Goal: Information Seeking & Learning: Learn about a topic

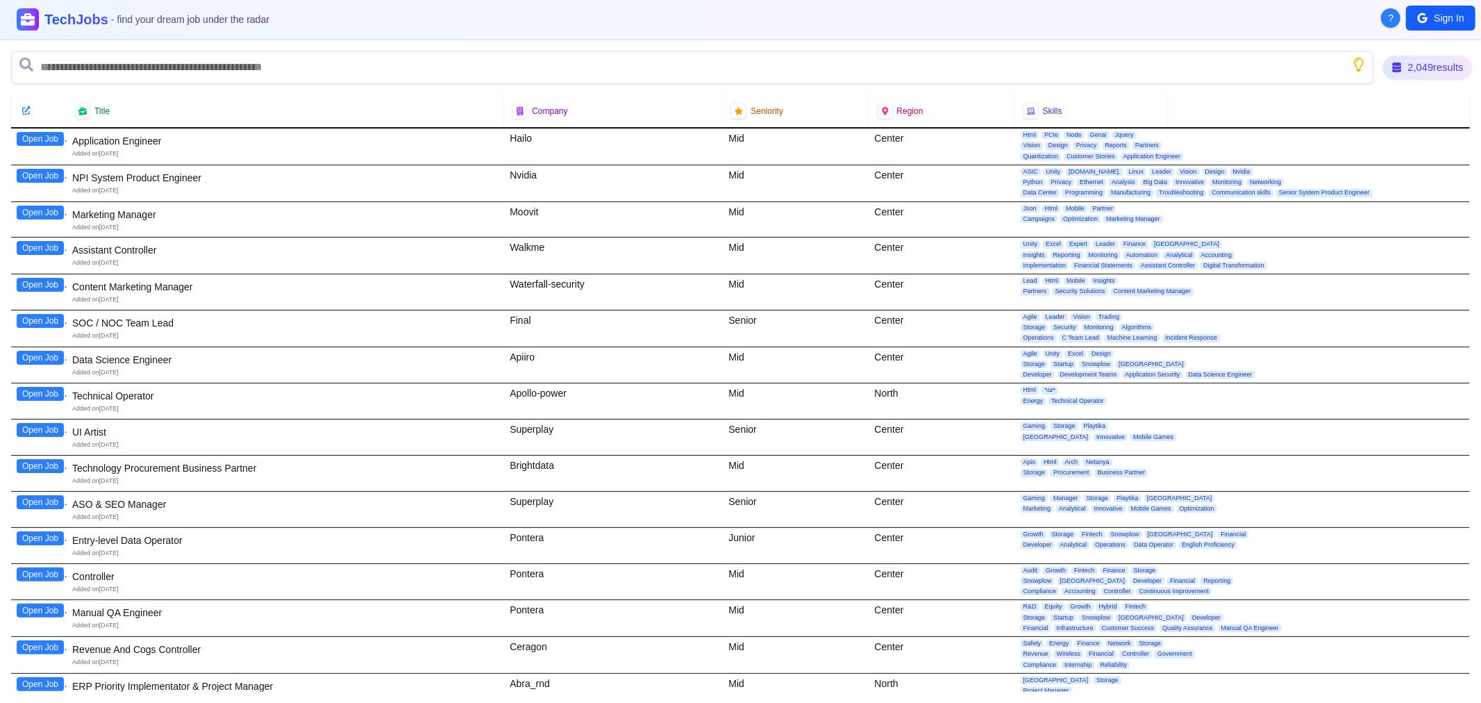
click at [1399, 62] on div "2,049 results" at bounding box center [1427, 68] width 89 height 24
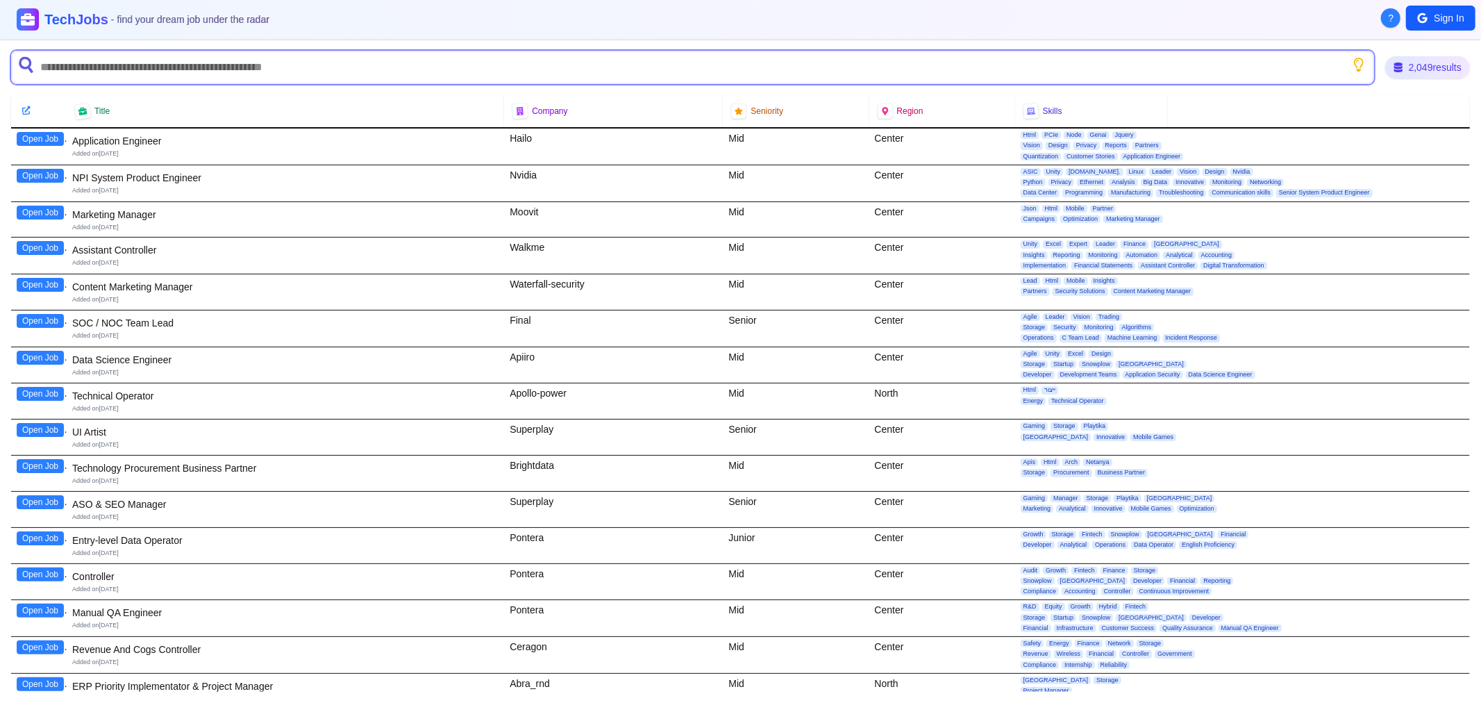
click at [677, 68] on input "text" at bounding box center [692, 67] width 1363 height 33
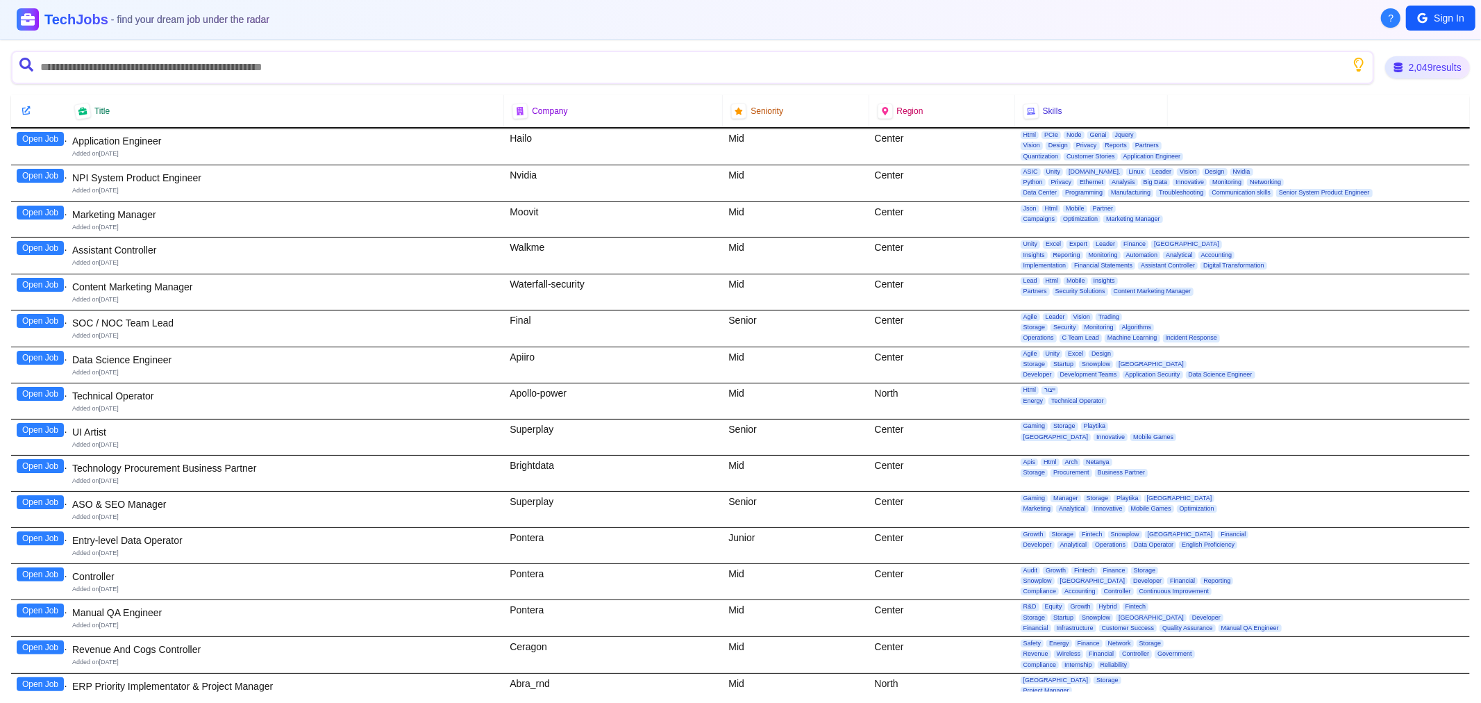
click at [1009, 15] on div "TechJobs - find your dream job under the radar" at bounding box center [740, 19] width 1447 height 22
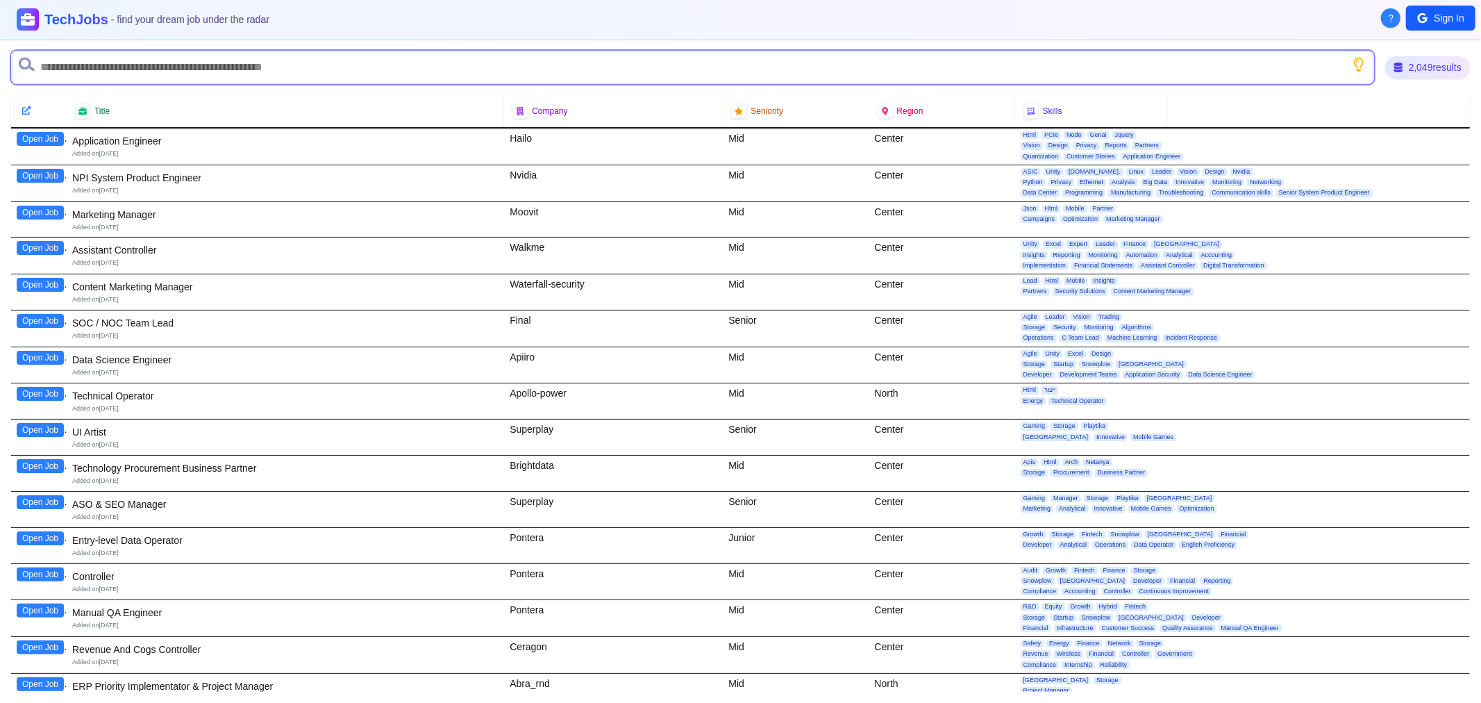
click at [151, 63] on input "text" at bounding box center [692, 67] width 1363 height 33
type input "*"
type input "********"
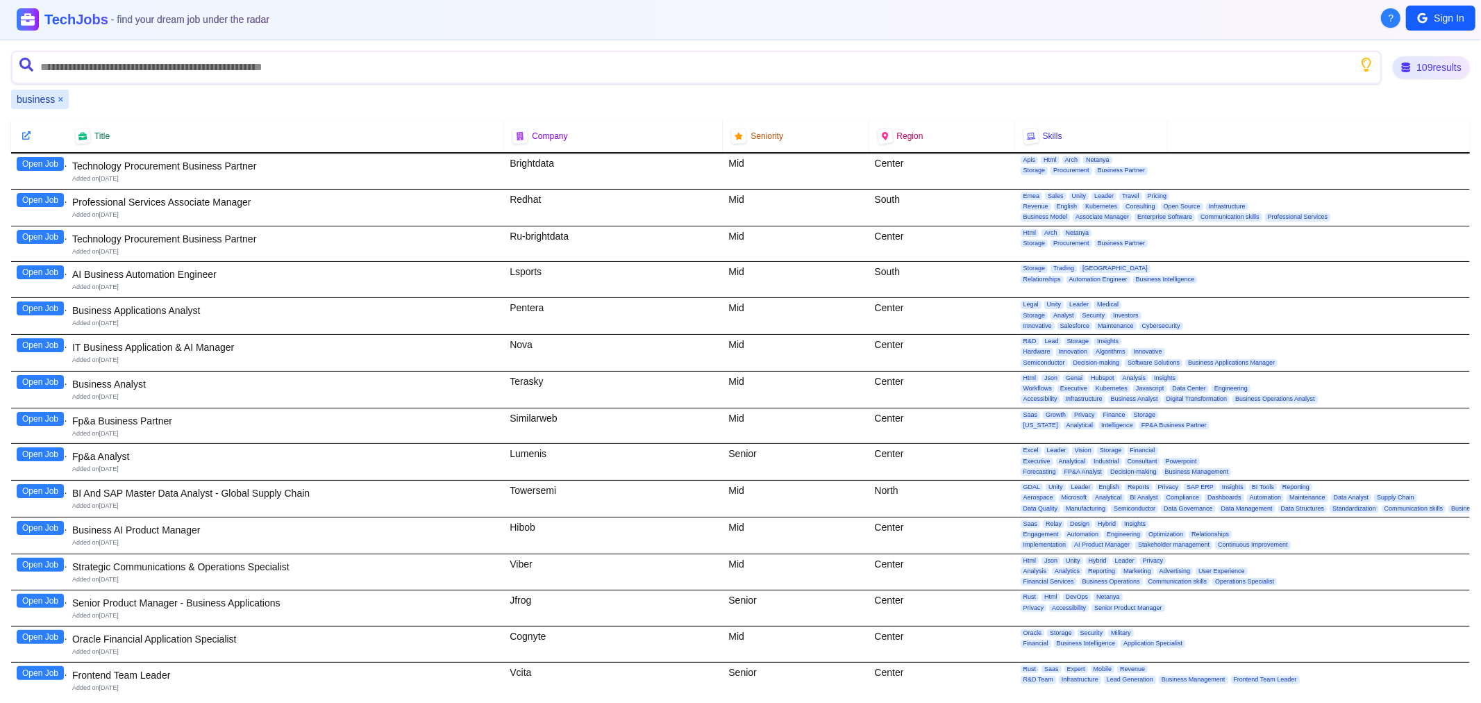
click at [60, 98] on button "×" at bounding box center [61, 99] width 6 height 14
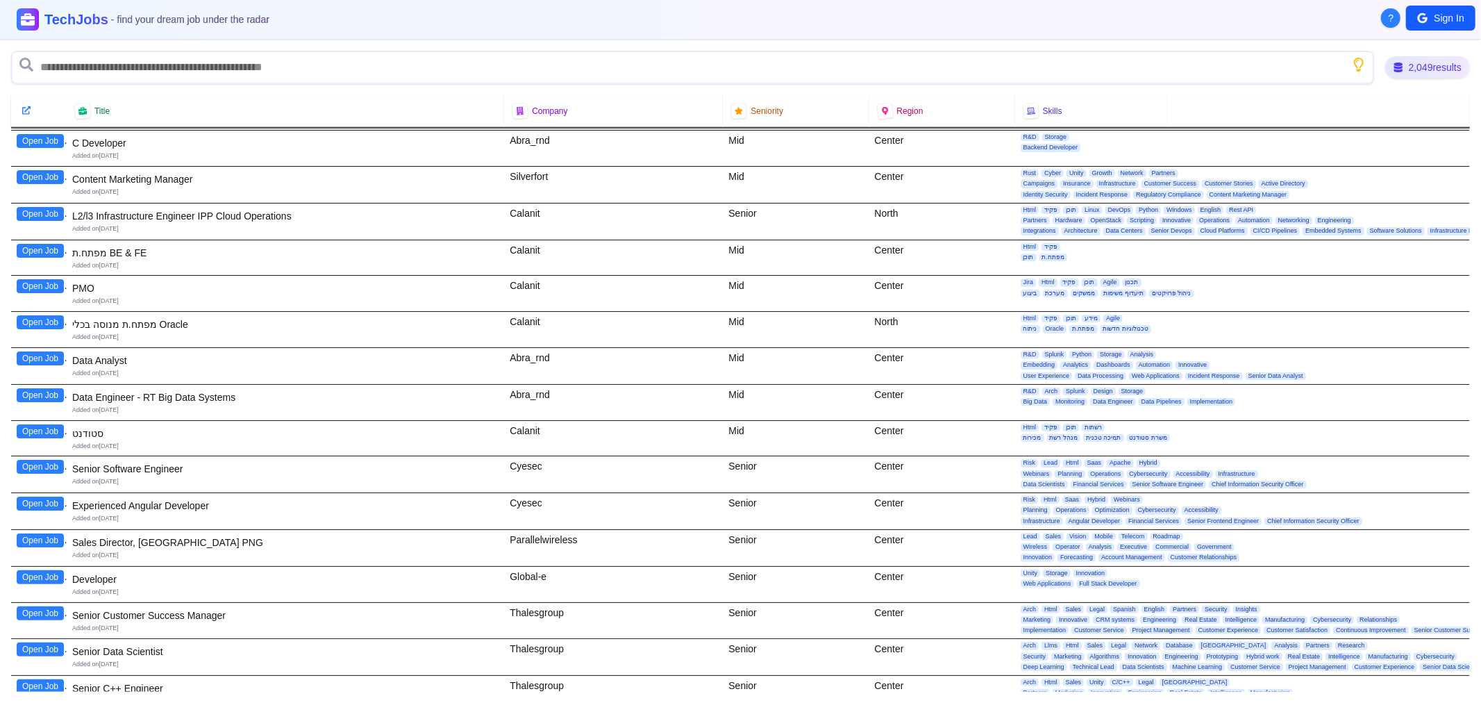
scroll to position [1466, 0]
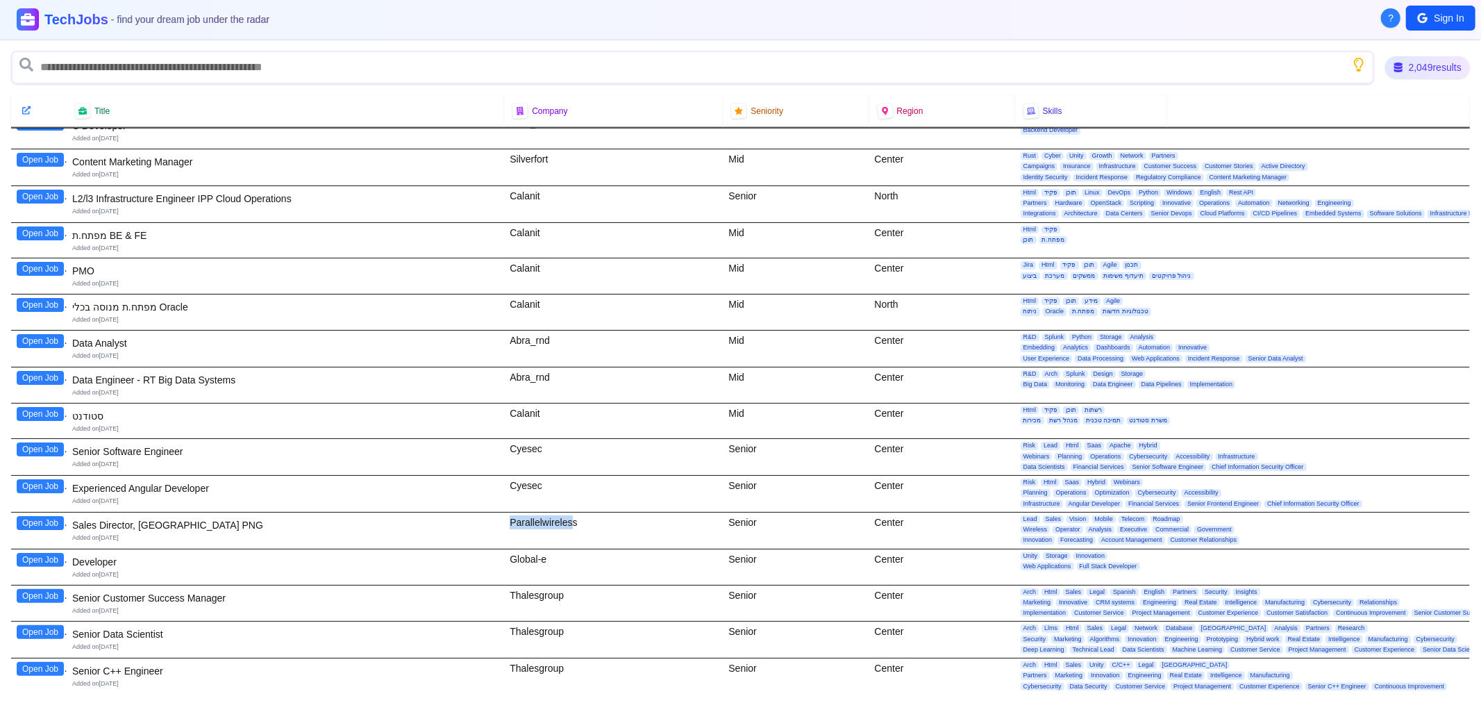
drag, startPoint x: 505, startPoint y: 524, endPoint x: 568, endPoint y: 524, distance: 63.2
click at [568, 524] on div "Parallelwireless" at bounding box center [613, 530] width 219 height 36
click at [40, 523] on button "Open Job" at bounding box center [40, 523] width 47 height 14
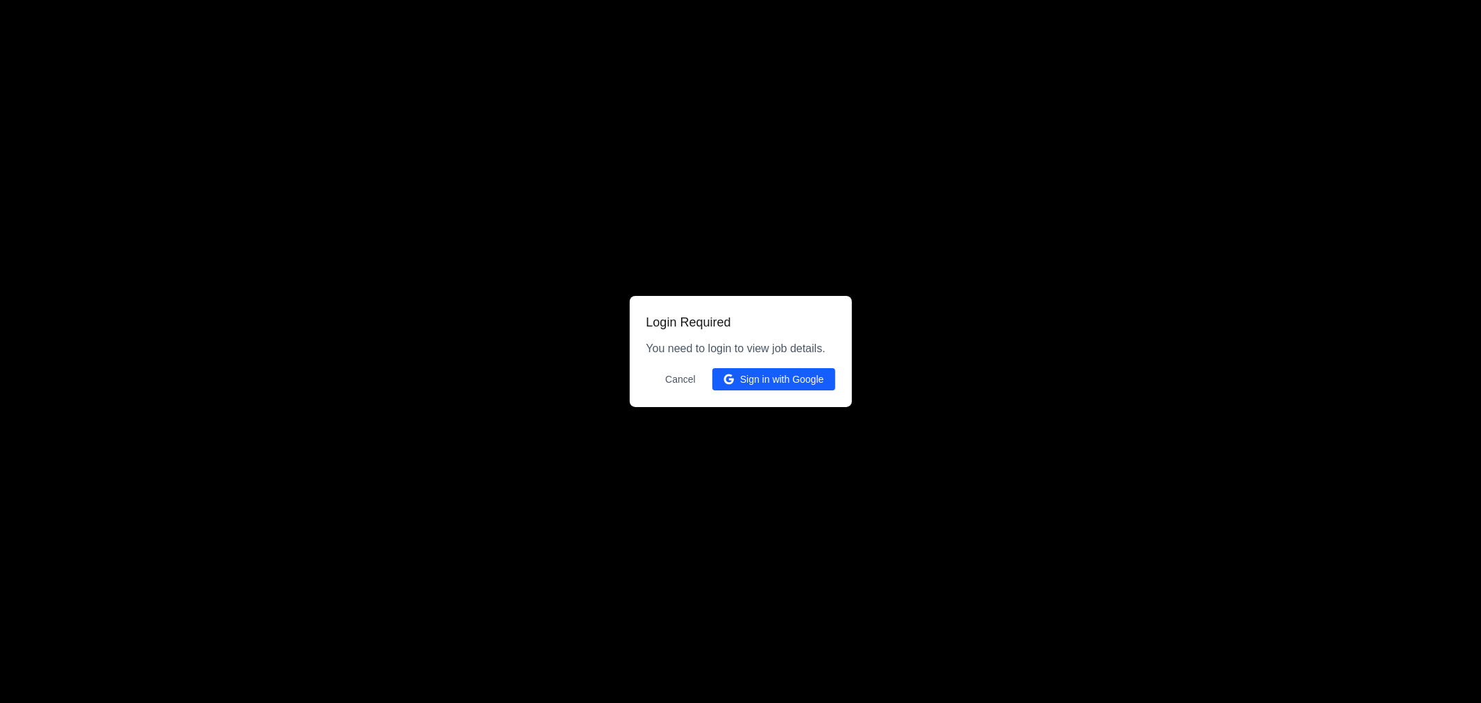
click at [675, 380] on button "Cancel" at bounding box center [680, 379] width 47 height 22
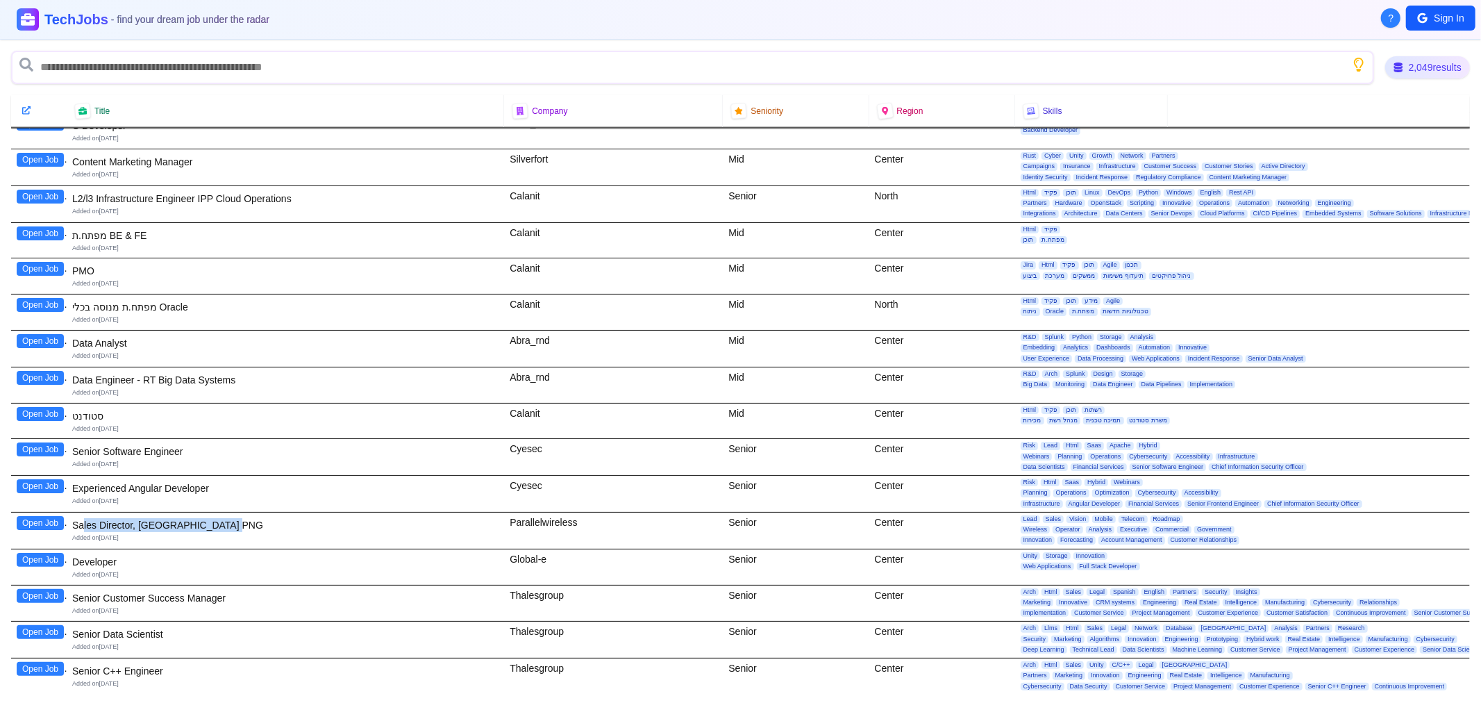
drag, startPoint x: 84, startPoint y: 524, endPoint x: 301, endPoint y: 526, distance: 216.6
click at [294, 526] on div "Sales Director, [GEOGRAPHIC_DATA] PNG" at bounding box center [285, 525] width 426 height 14
click at [535, 526] on div "Parallelwireless" at bounding box center [613, 530] width 219 height 36
drag, startPoint x: 504, startPoint y: 522, endPoint x: 577, endPoint y: 523, distance: 72.9
click at [577, 523] on div "Parallelwireless" at bounding box center [613, 530] width 219 height 36
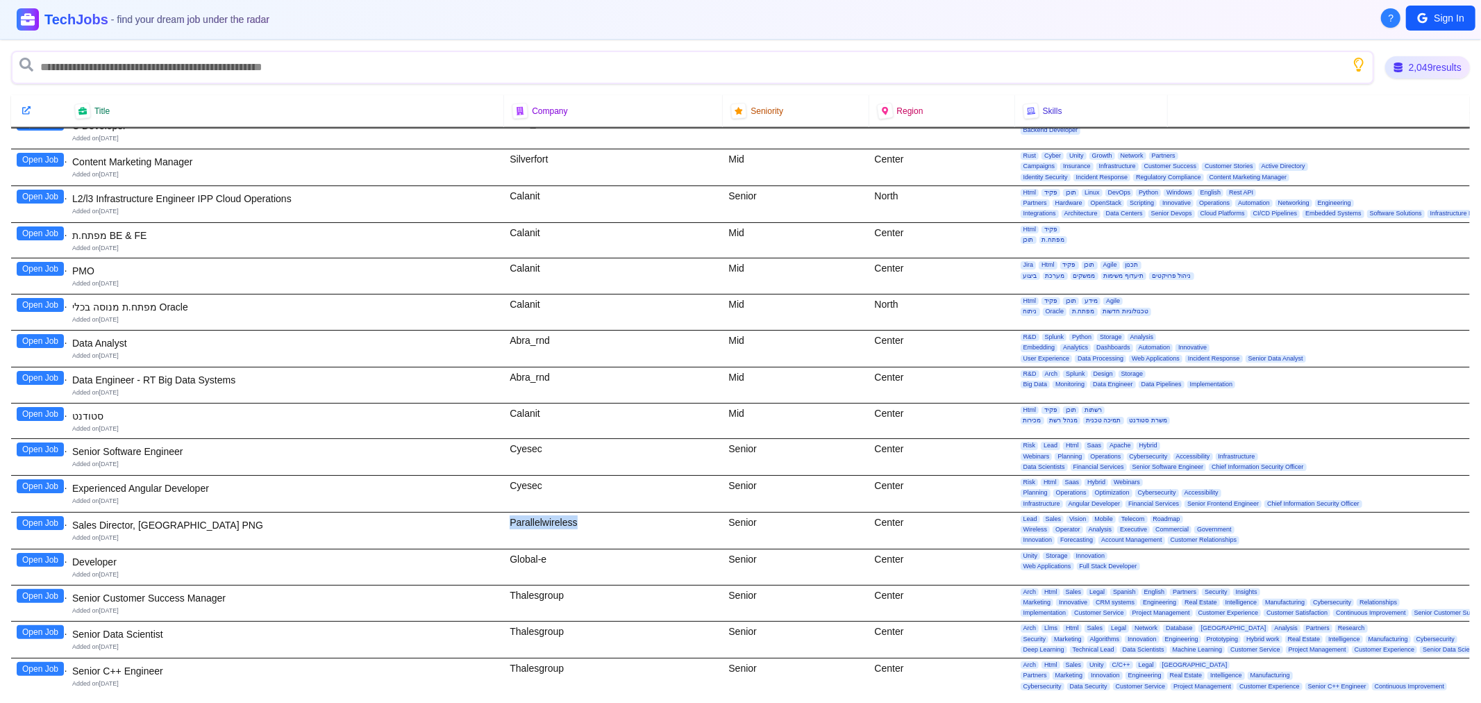
copy div "Parallelwireless"
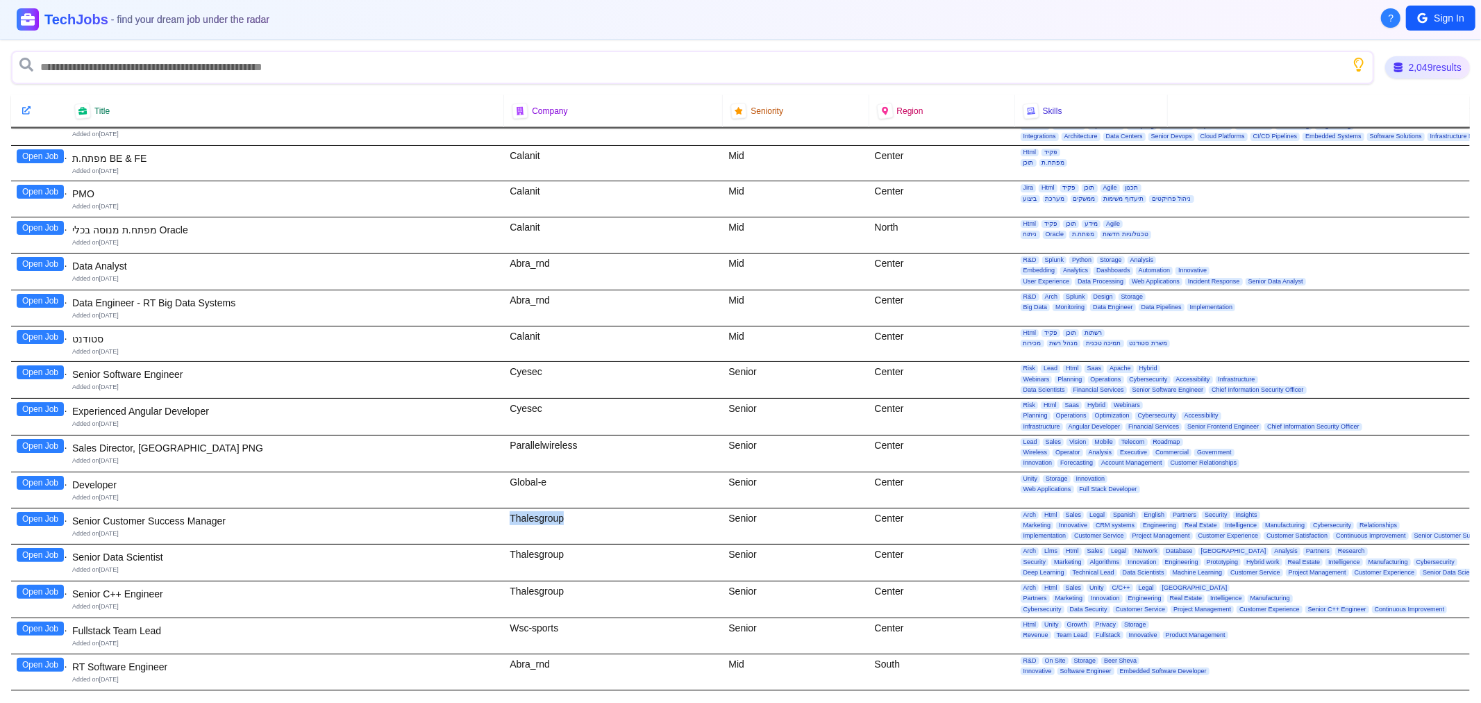
drag, startPoint x: 505, startPoint y: 516, endPoint x: 559, endPoint y: 518, distance: 54.2
click at [571, 518] on div "Thalesgroup" at bounding box center [613, 526] width 219 height 36
click at [551, 518] on div "Thalesgroup" at bounding box center [613, 526] width 219 height 36
drag, startPoint x: 501, startPoint y: 517, endPoint x: 557, endPoint y: 518, distance: 56.2
click at [557, 518] on div "Thalesgroup" at bounding box center [613, 526] width 219 height 36
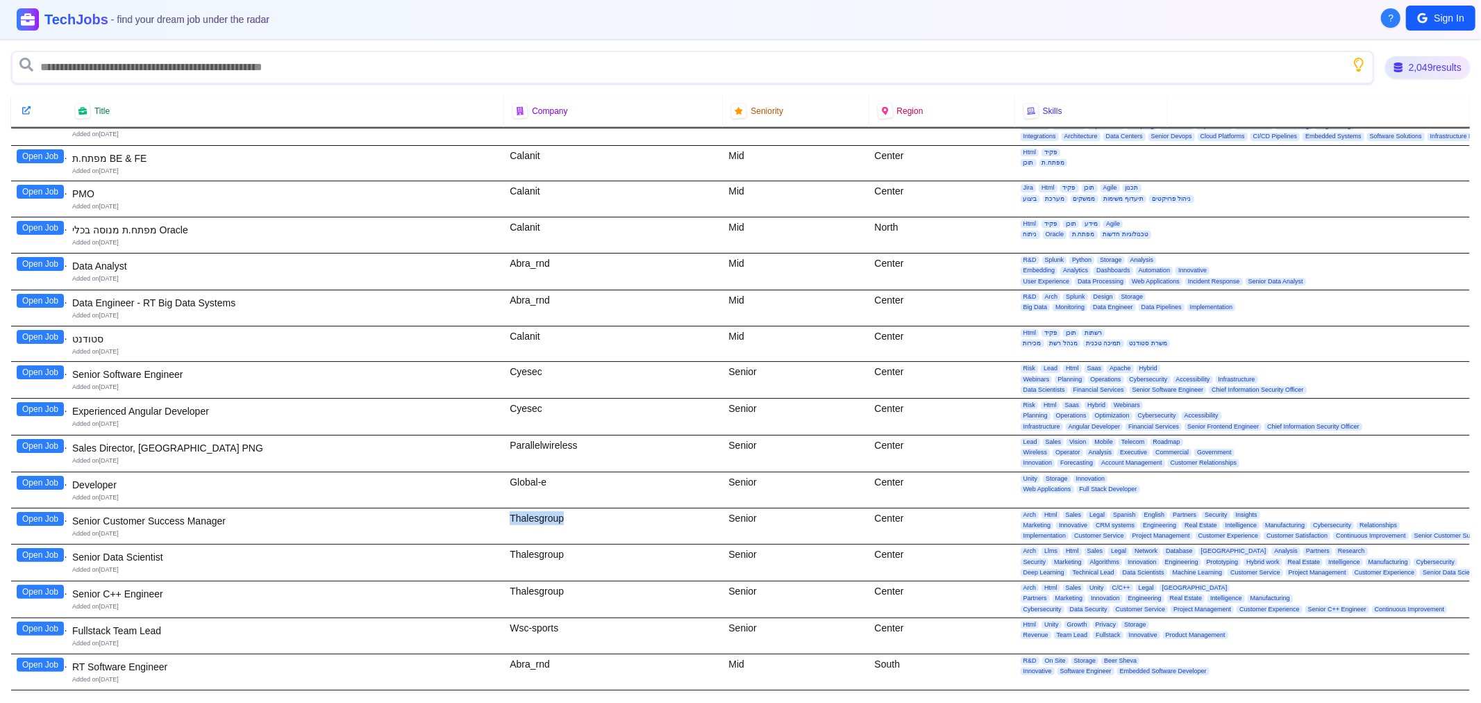
click at [557, 518] on div "Thalesgroup" at bounding box center [613, 526] width 219 height 36
drag, startPoint x: 126, startPoint y: 557, endPoint x: 136, endPoint y: 557, distance: 10.4
click at [136, 557] on div "Senior Data Scientist" at bounding box center [285, 557] width 426 height 14
drag, startPoint x: 109, startPoint y: 591, endPoint x: 127, endPoint y: 591, distance: 18.1
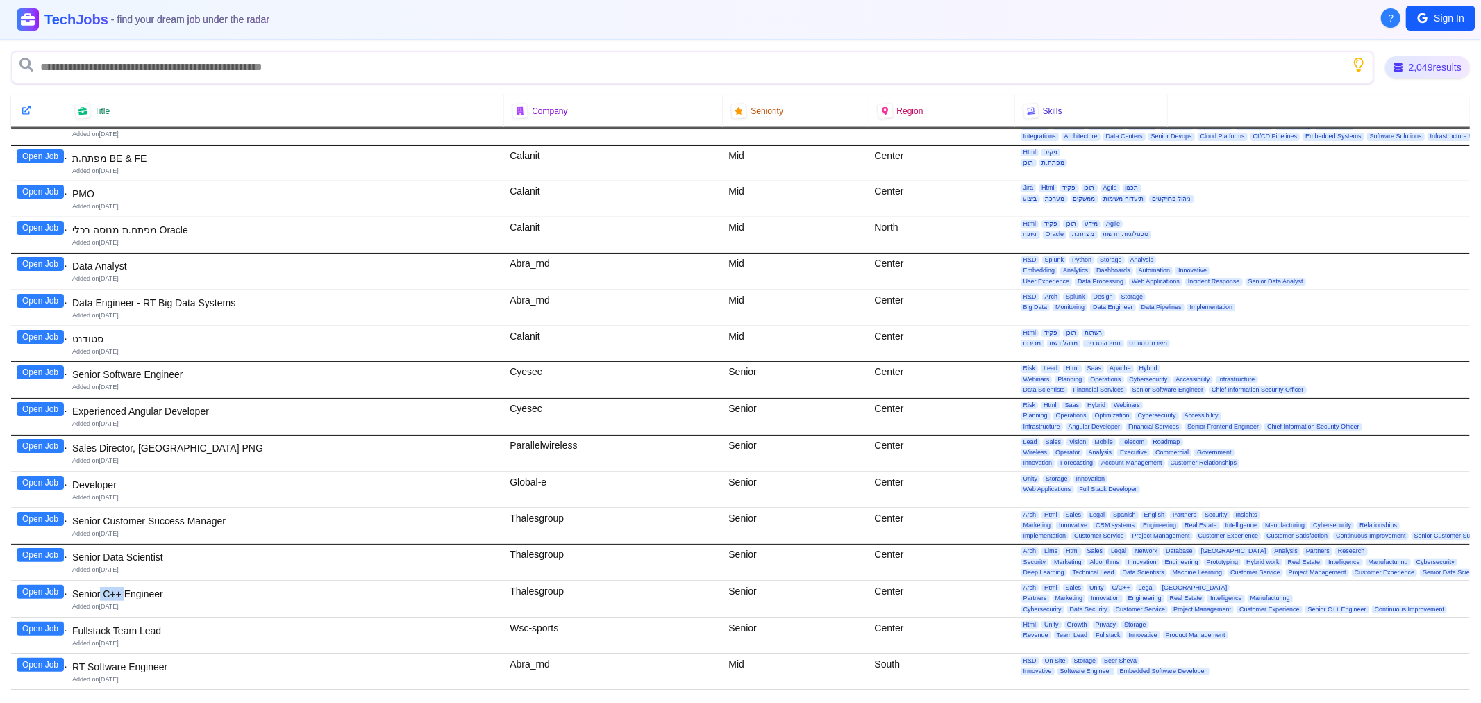
click at [127, 591] on div "Senior C++ Engineer" at bounding box center [285, 594] width 426 height 14
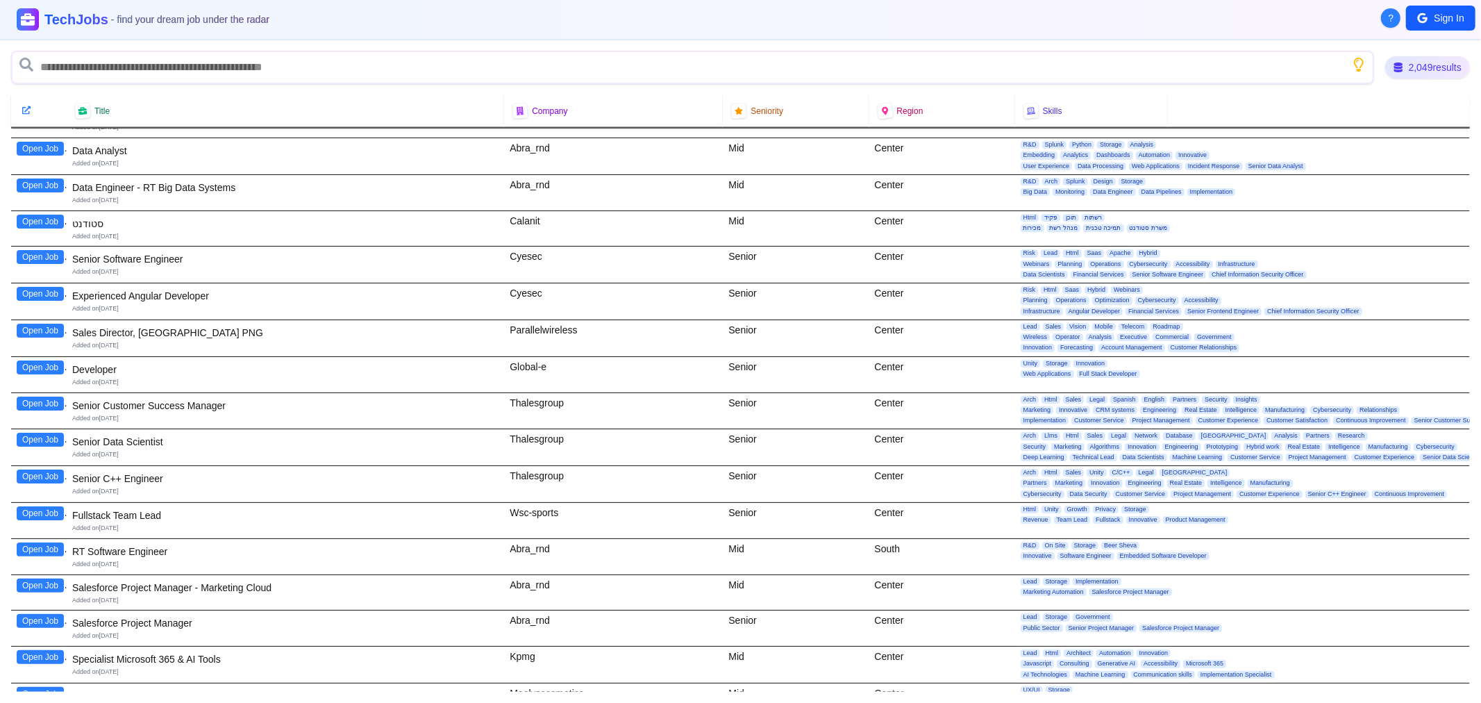
scroll to position [1697, 0]
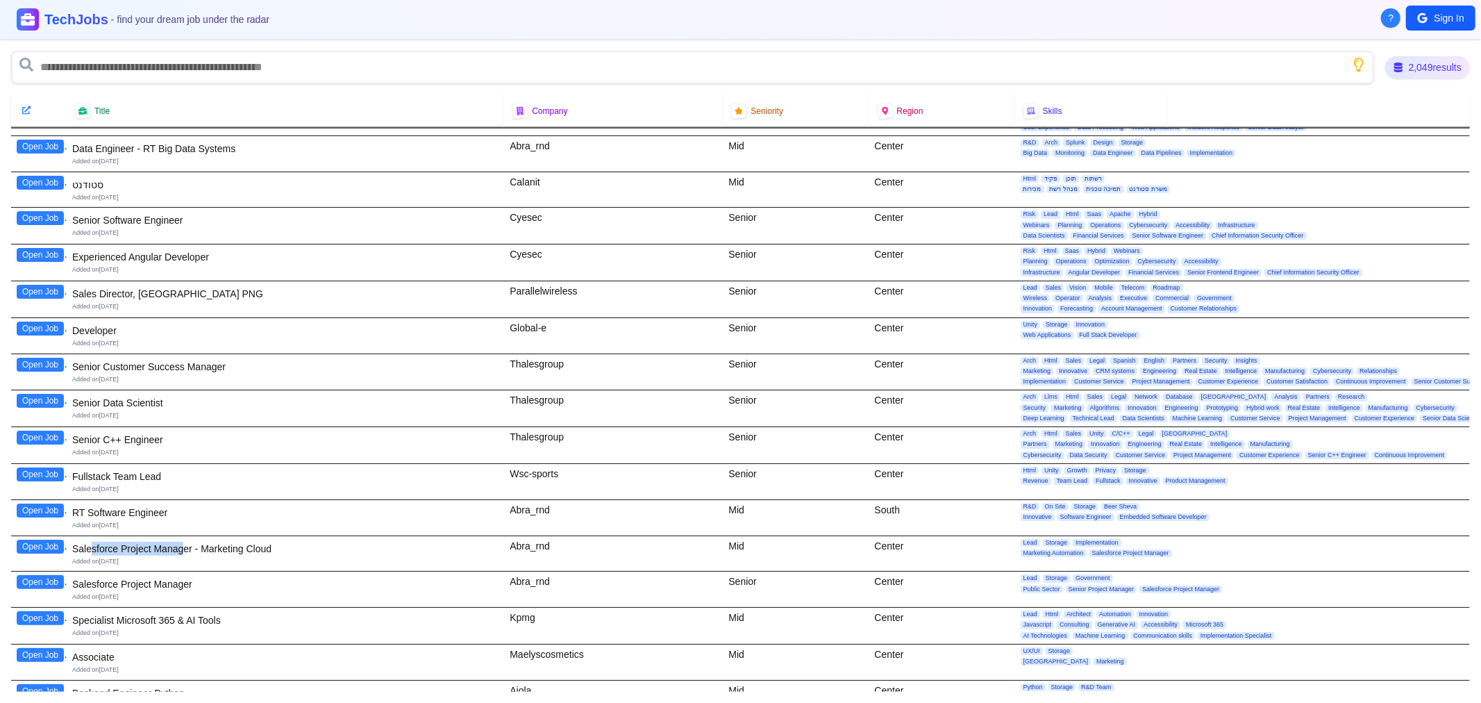
drag, startPoint x: 93, startPoint y: 551, endPoint x: 183, endPoint y: 550, distance: 90.3
click at [183, 550] on div "Salesforce Project Manager - Marketing Cloud" at bounding box center [285, 549] width 426 height 14
drag, startPoint x: 102, startPoint y: 581, endPoint x: 149, endPoint y: 584, distance: 46.6
click at [149, 584] on div "Salesforce Project Manager" at bounding box center [285, 584] width 426 height 14
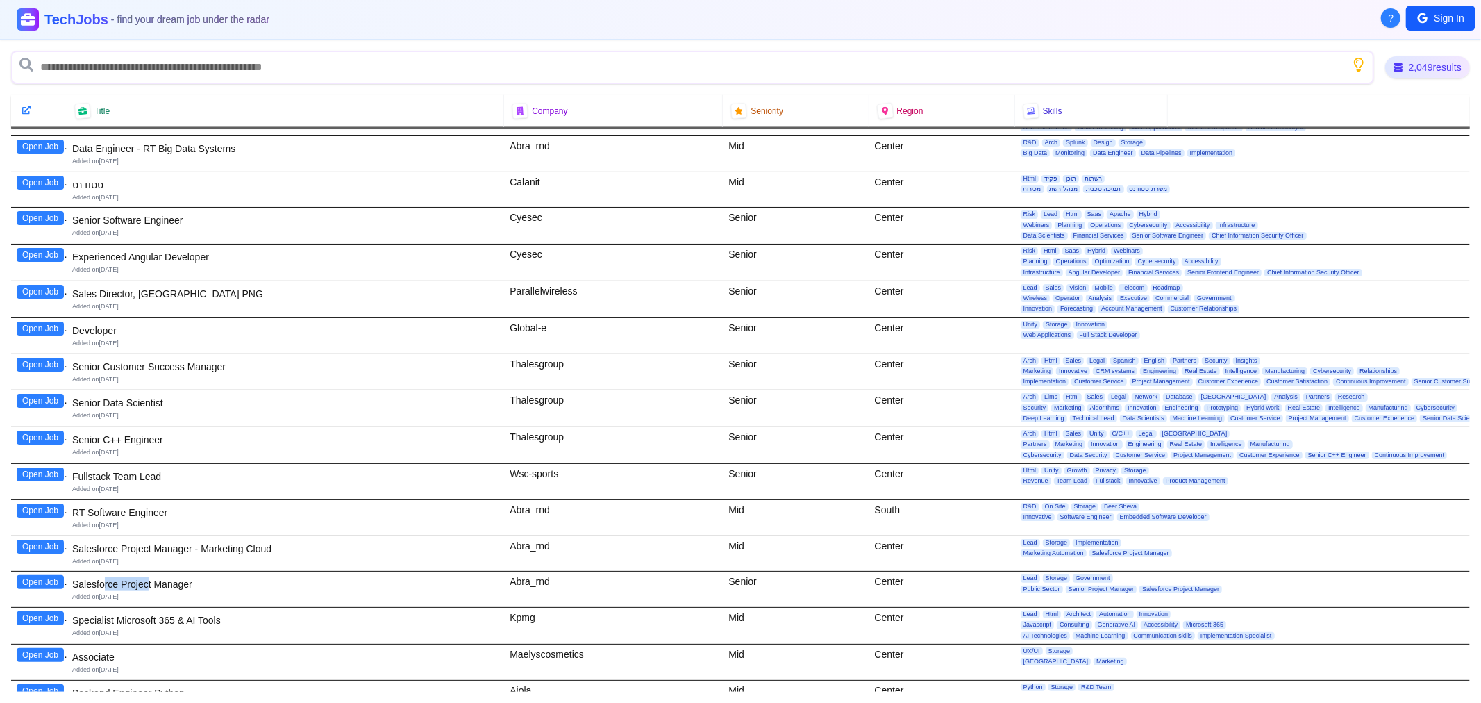
click at [149, 584] on div "Salesforce Project Manager" at bounding box center [285, 584] width 426 height 14
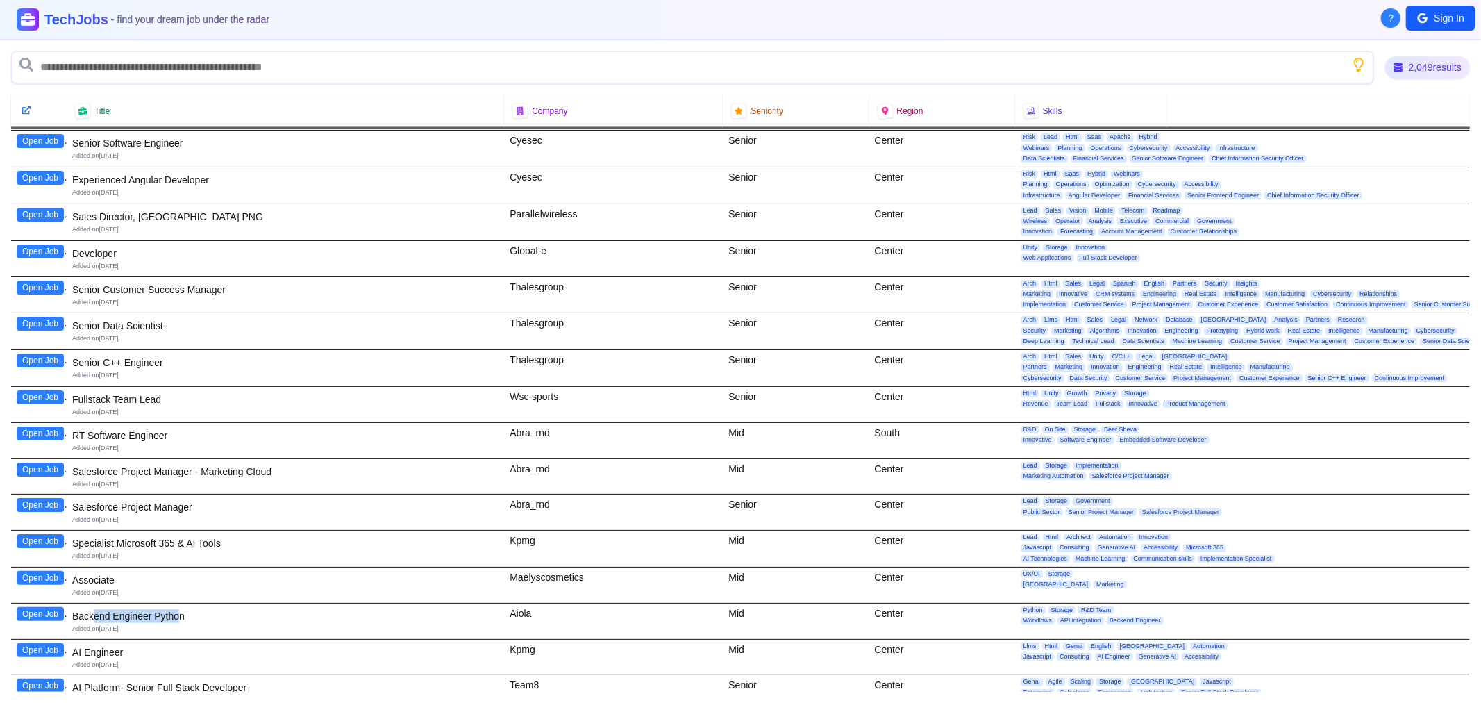
drag, startPoint x: 96, startPoint y: 615, endPoint x: 179, endPoint y: 614, distance: 83.3
click at [179, 614] on div "Backend Engineer Python" at bounding box center [285, 616] width 426 height 14
drag, startPoint x: 179, startPoint y: 614, endPoint x: 169, endPoint y: 611, distance: 11.0
click at [179, 614] on div "Backend Engineer Python" at bounding box center [285, 616] width 426 height 14
click at [125, 635] on div "Backend Engineer Python Added on [DATE]" at bounding box center [285, 621] width 426 height 30
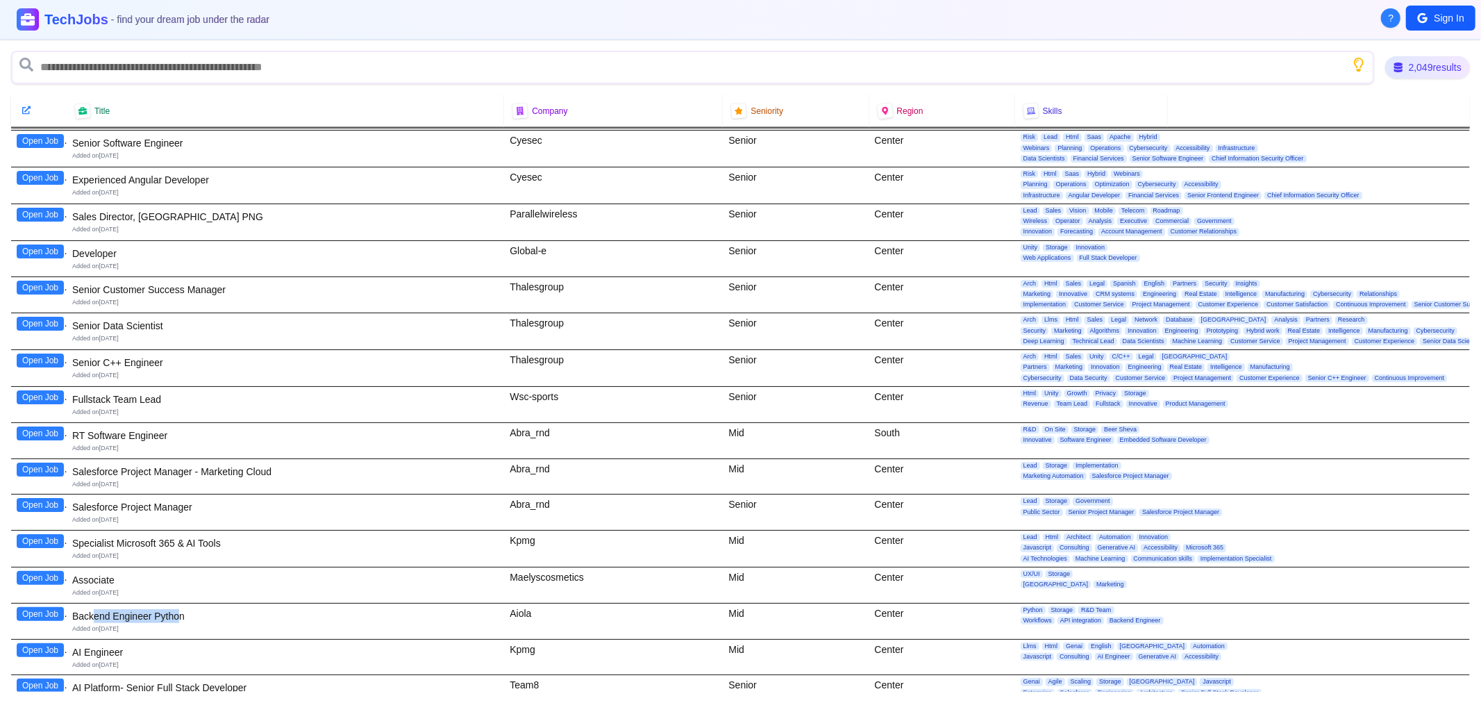
scroll to position [1851, 0]
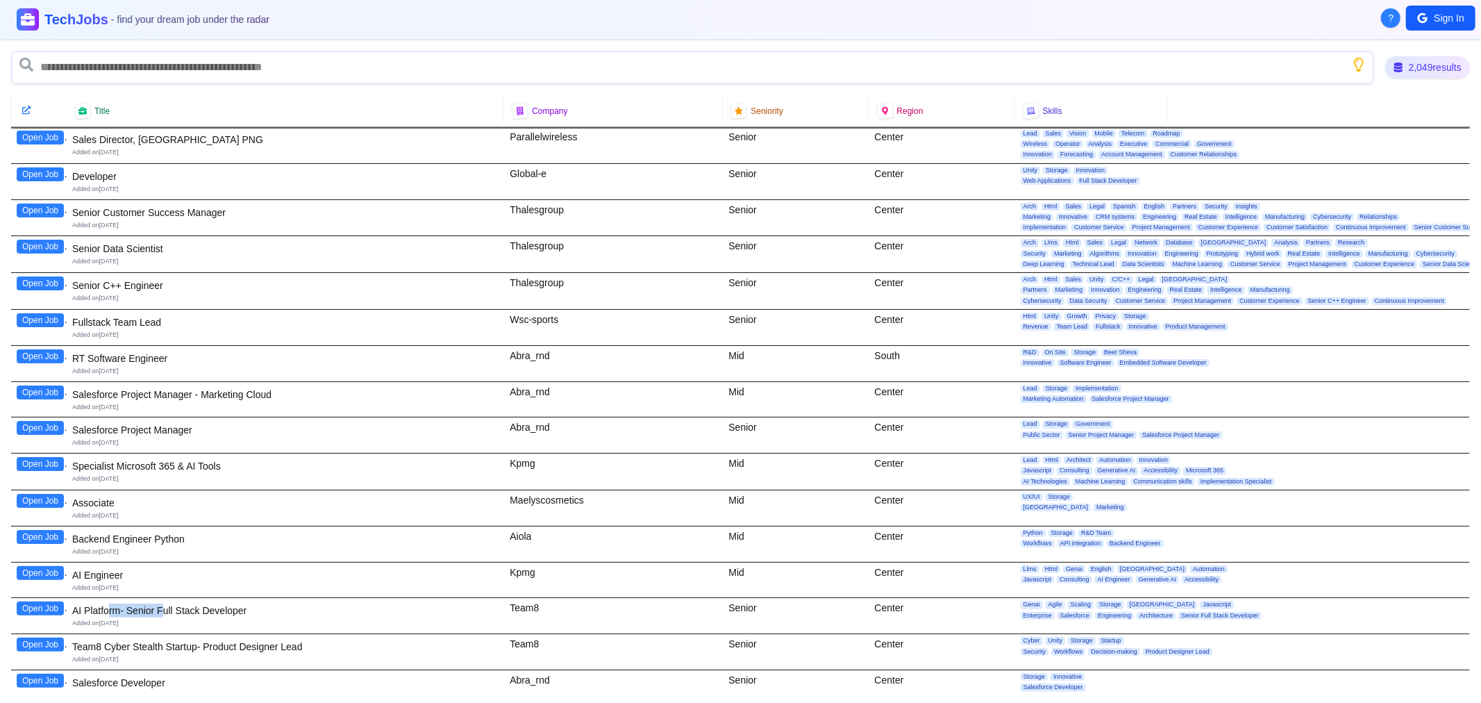
drag, startPoint x: 107, startPoint y: 607, endPoint x: 162, endPoint y: 611, distance: 55.0
click at [162, 611] on div "AI Platform- Senior Full Stack Developer" at bounding box center [285, 610] width 426 height 14
drag, startPoint x: 109, startPoint y: 641, endPoint x: 201, endPoint y: 642, distance: 92.3
click at [201, 642] on div "Team8 Cyber Stealth Startup- Product Designer Lead" at bounding box center [285, 646] width 426 height 14
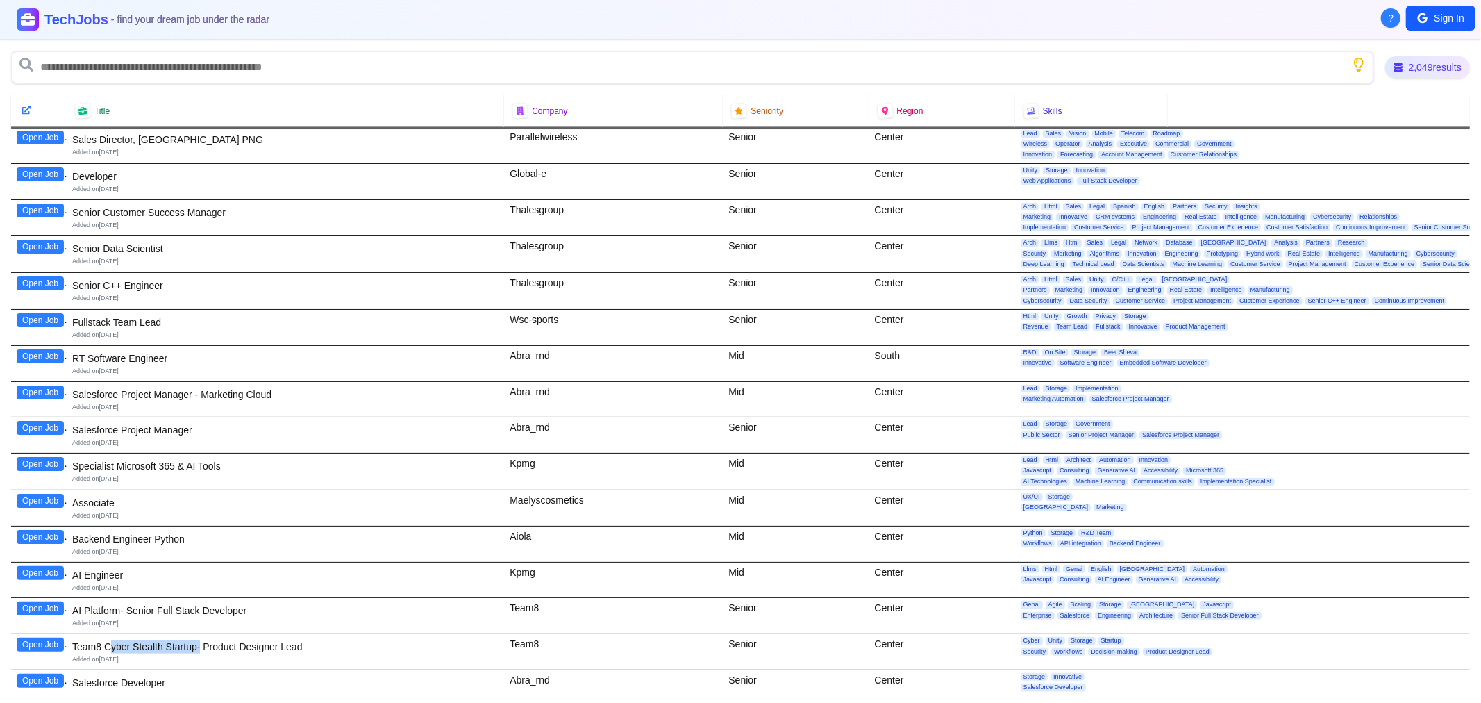
click at [201, 642] on div "Team8 Cyber Stealth Startup- Product Designer Lead" at bounding box center [285, 646] width 426 height 14
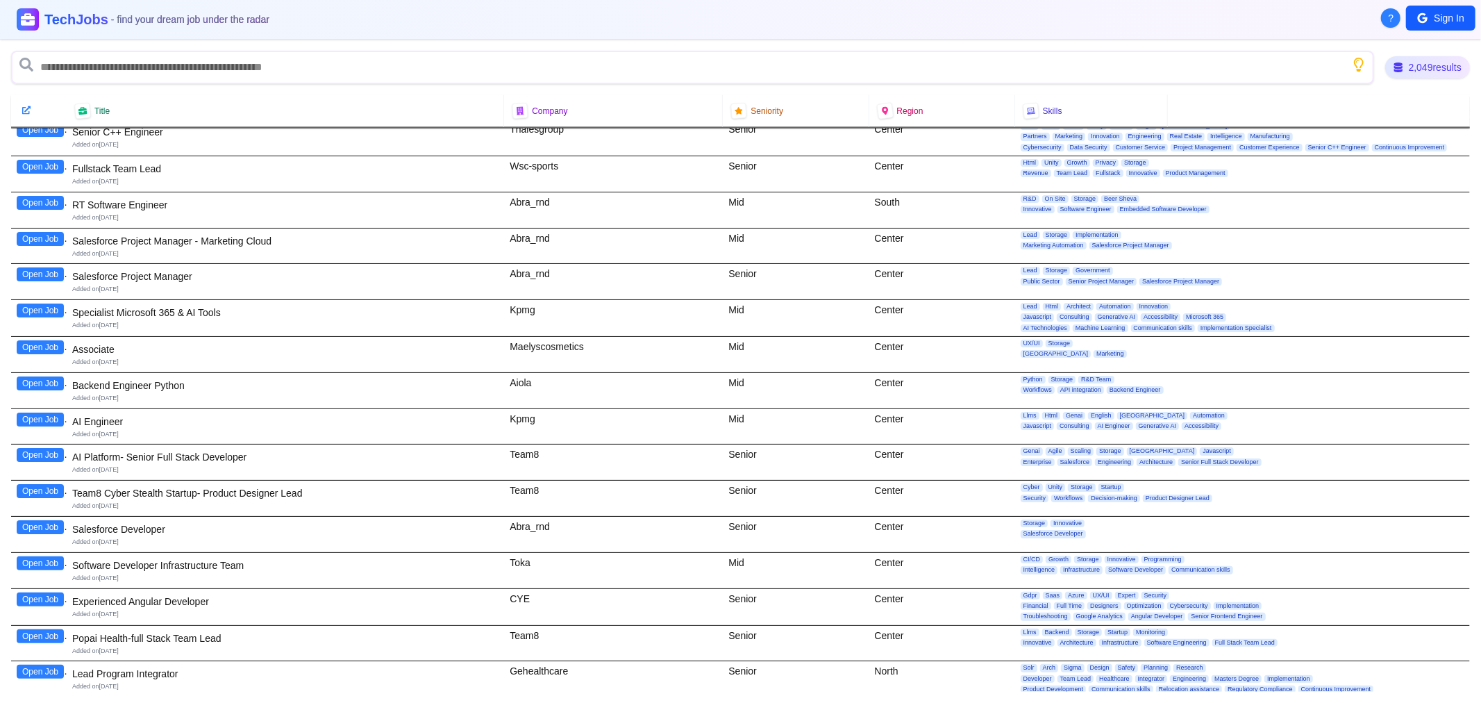
scroll to position [2005, 0]
drag, startPoint x: 105, startPoint y: 532, endPoint x: 128, endPoint y: 532, distance: 23.6
click at [128, 532] on div "Salesforce Developer" at bounding box center [285, 528] width 426 height 14
drag, startPoint x: 128, startPoint y: 532, endPoint x: 112, endPoint y: 547, distance: 21.6
click at [128, 535] on div "Salesforce Developer" at bounding box center [285, 528] width 426 height 14
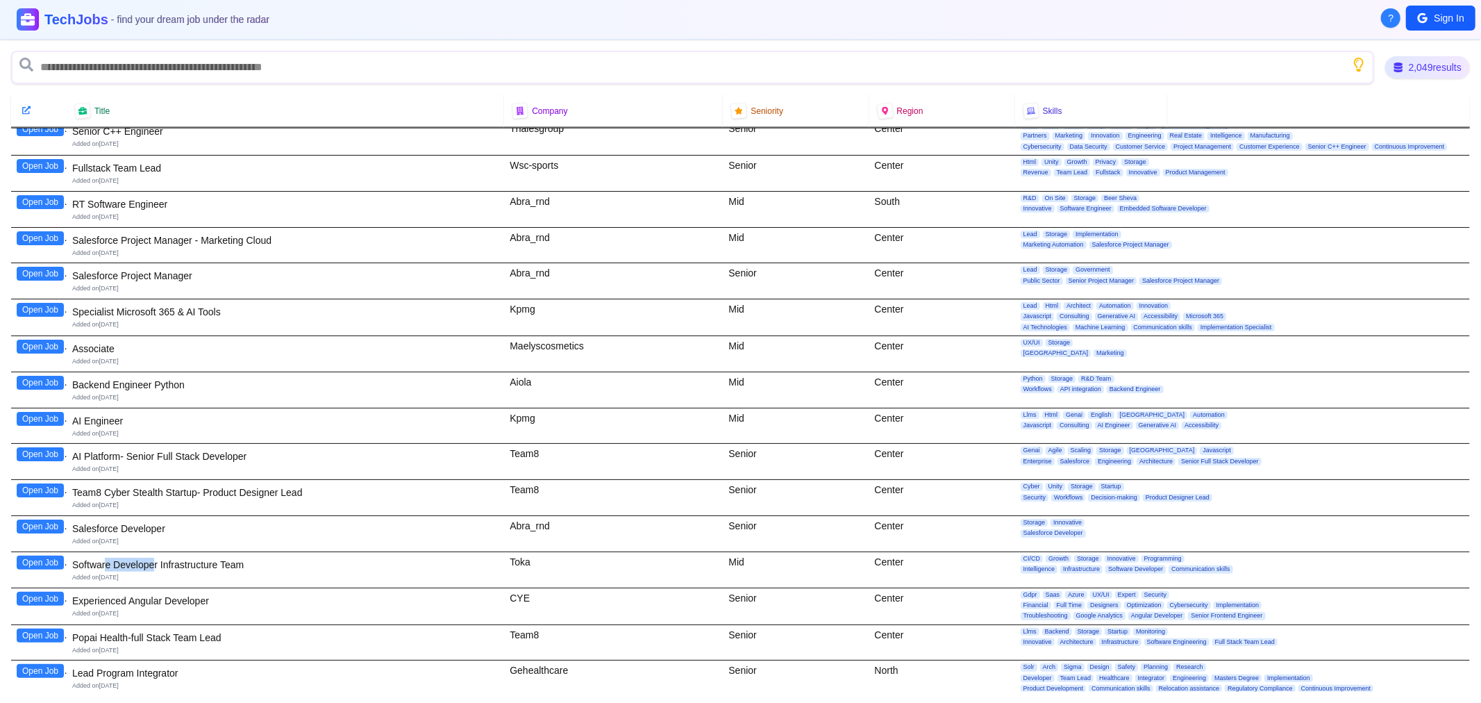
drag, startPoint x: 105, startPoint y: 562, endPoint x: 153, endPoint y: 566, distance: 48.7
click at [153, 566] on div "Software Developer Infrastructure Team" at bounding box center [285, 564] width 426 height 14
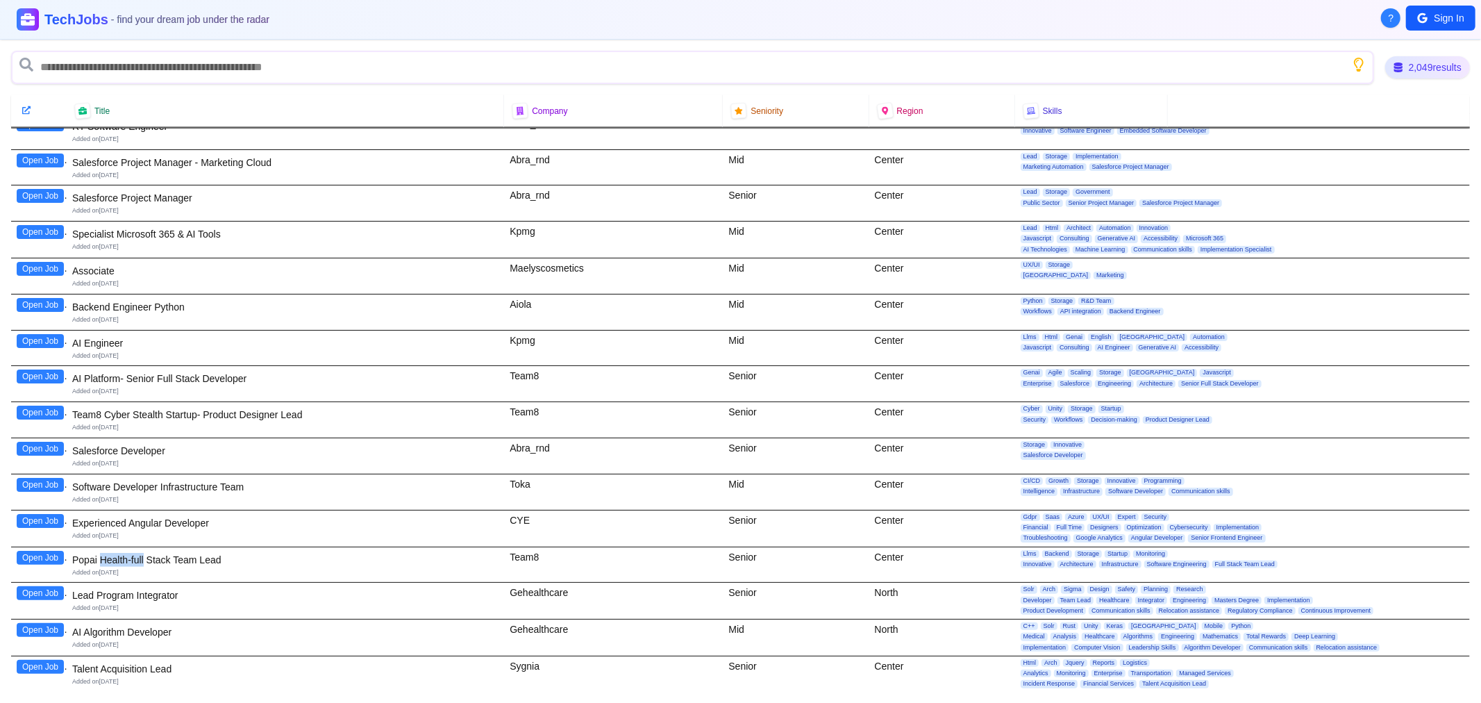
drag, startPoint x: 108, startPoint y: 558, endPoint x: 144, endPoint y: 557, distance: 36.1
click at [144, 557] on div "Popai Health-full Stack Team Lead" at bounding box center [285, 560] width 426 height 14
drag, startPoint x: 108, startPoint y: 600, endPoint x: 137, endPoint y: 603, distance: 30.0
click at [137, 602] on div "Lead Program Integrator" at bounding box center [285, 595] width 426 height 14
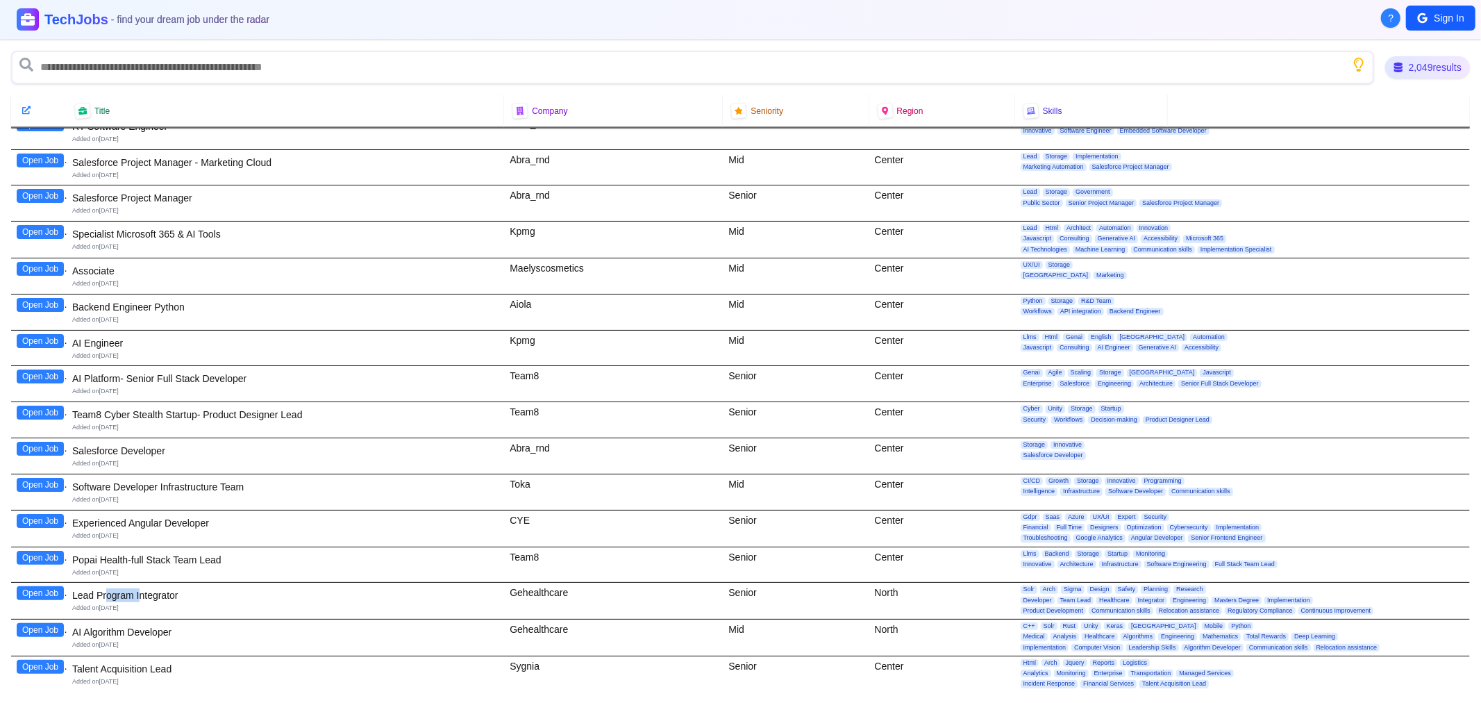
click at [137, 602] on div "Lead Program Integrator" at bounding box center [285, 595] width 426 height 14
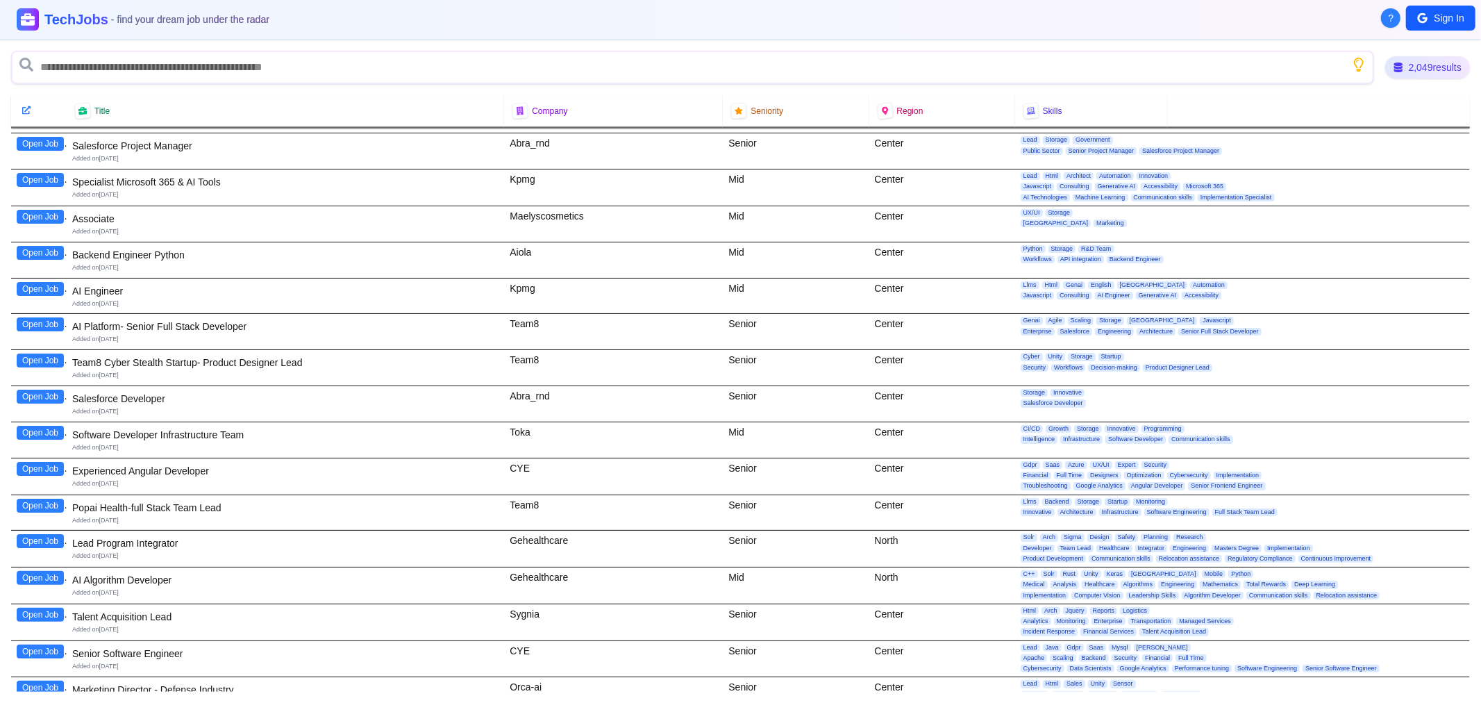
scroll to position [2160, 0]
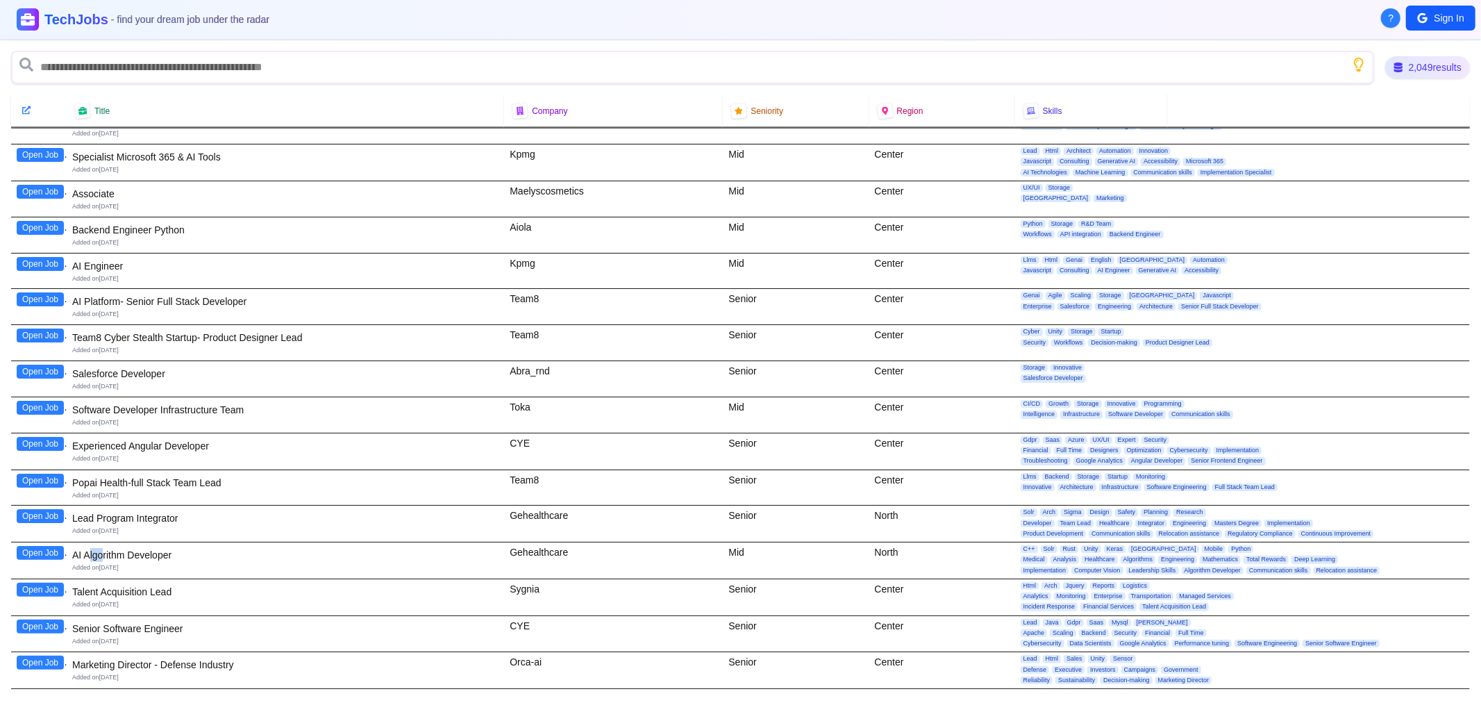
drag, startPoint x: 89, startPoint y: 557, endPoint x: 104, endPoint y: 557, distance: 15.3
click at [104, 557] on div "AI Algorithm Developer" at bounding box center [285, 555] width 426 height 14
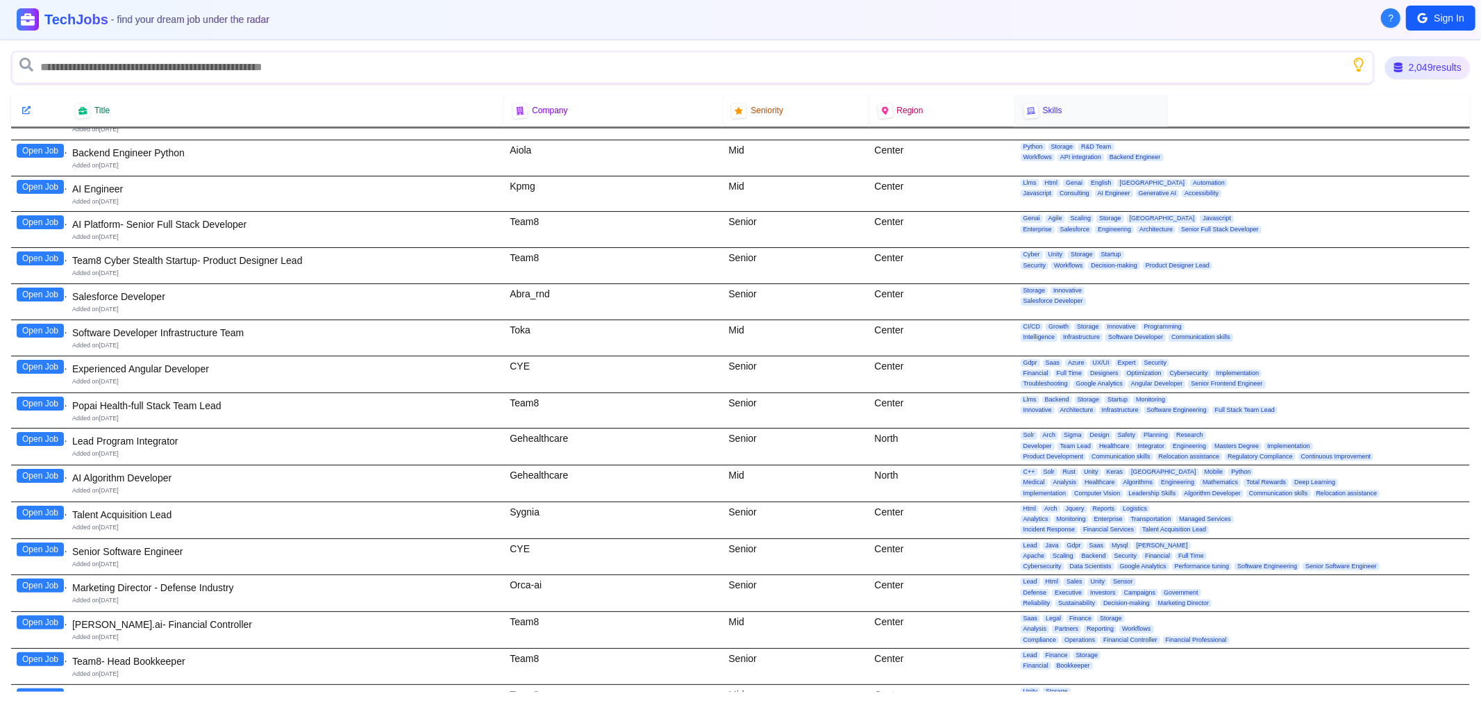
click at [1044, 112] on span "Skills" at bounding box center [1052, 111] width 19 height 11
click at [1026, 108] on icon at bounding box center [1031, 111] width 10 height 8
click at [1026, 108] on icon at bounding box center [1030, 110] width 9 height 9
click at [1089, 108] on div "Skills" at bounding box center [1090, 110] width 135 height 15
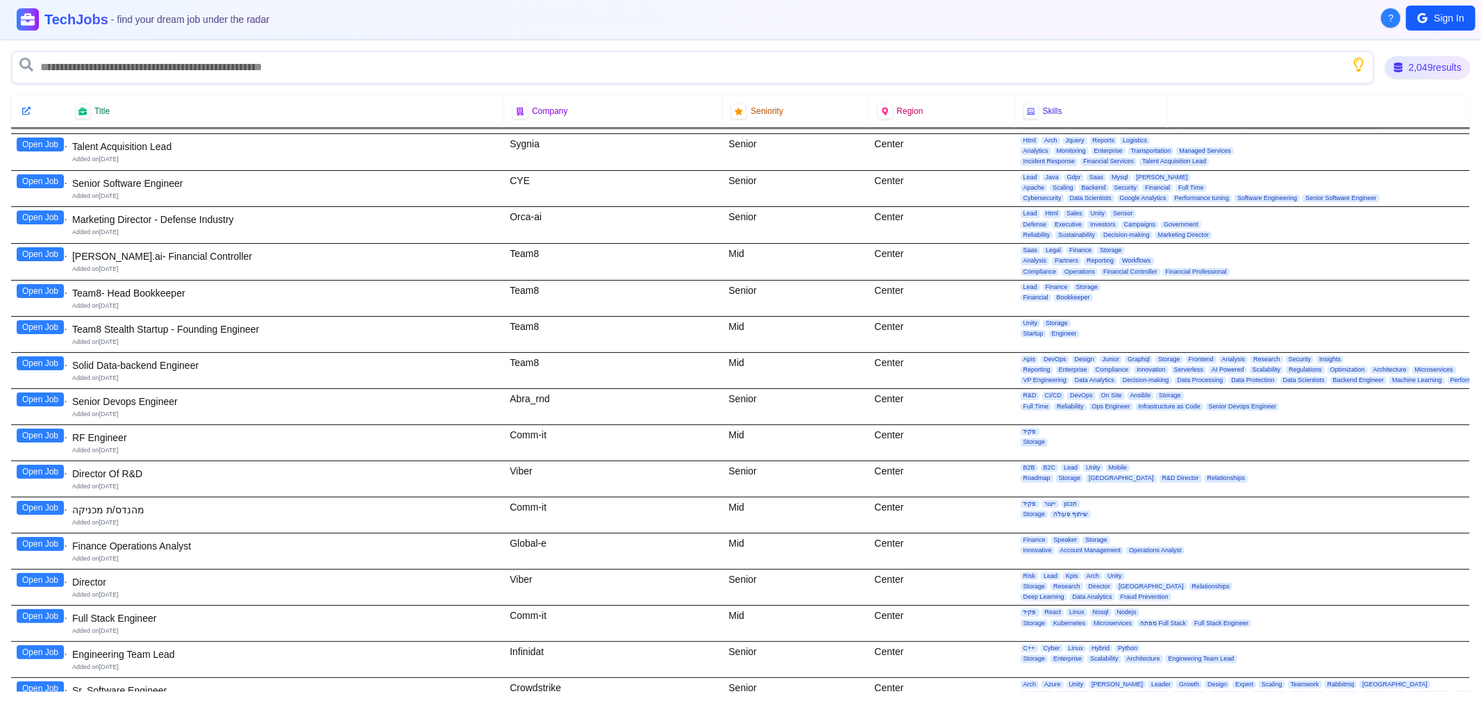
scroll to position [2545, 0]
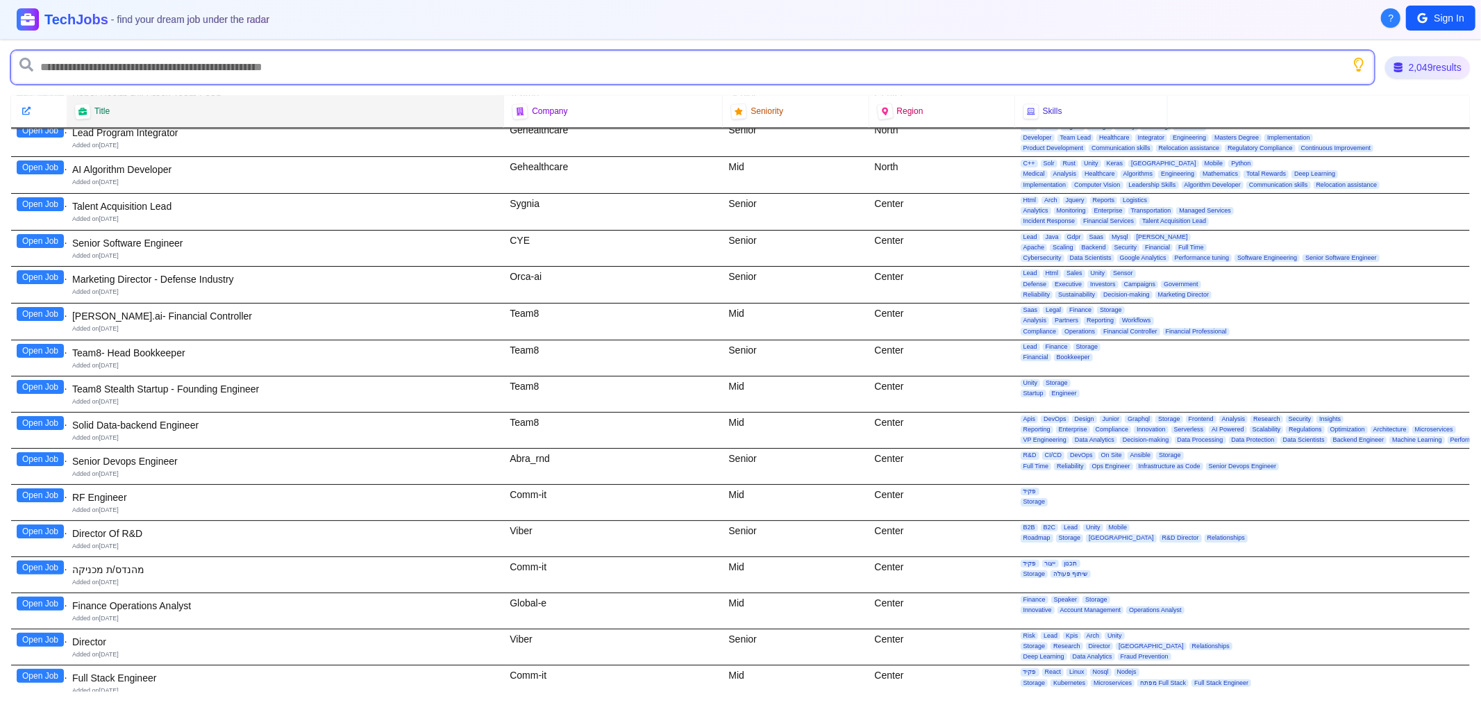
click at [113, 73] on input "text" at bounding box center [692, 67] width 1363 height 33
type input "**********"
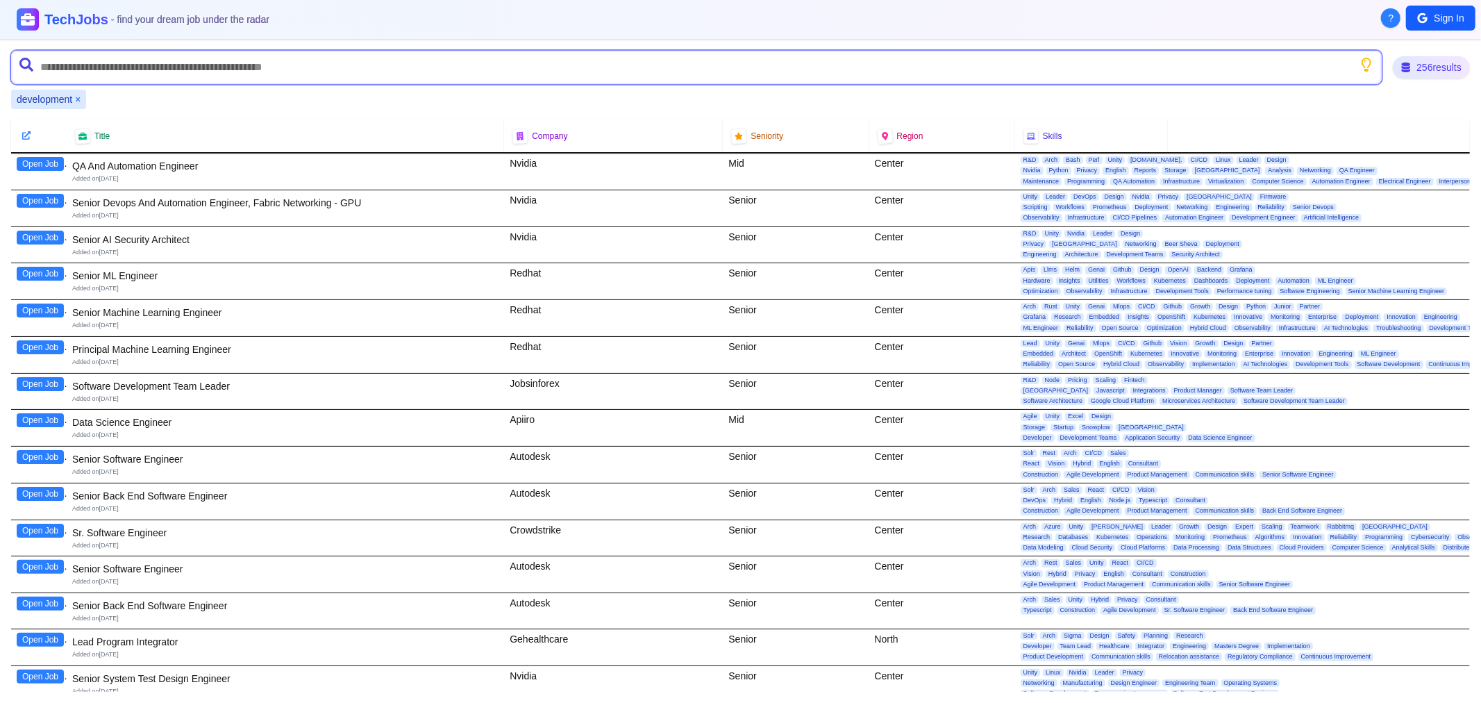
click at [47, 65] on input "text" at bounding box center [696, 67] width 1370 height 33
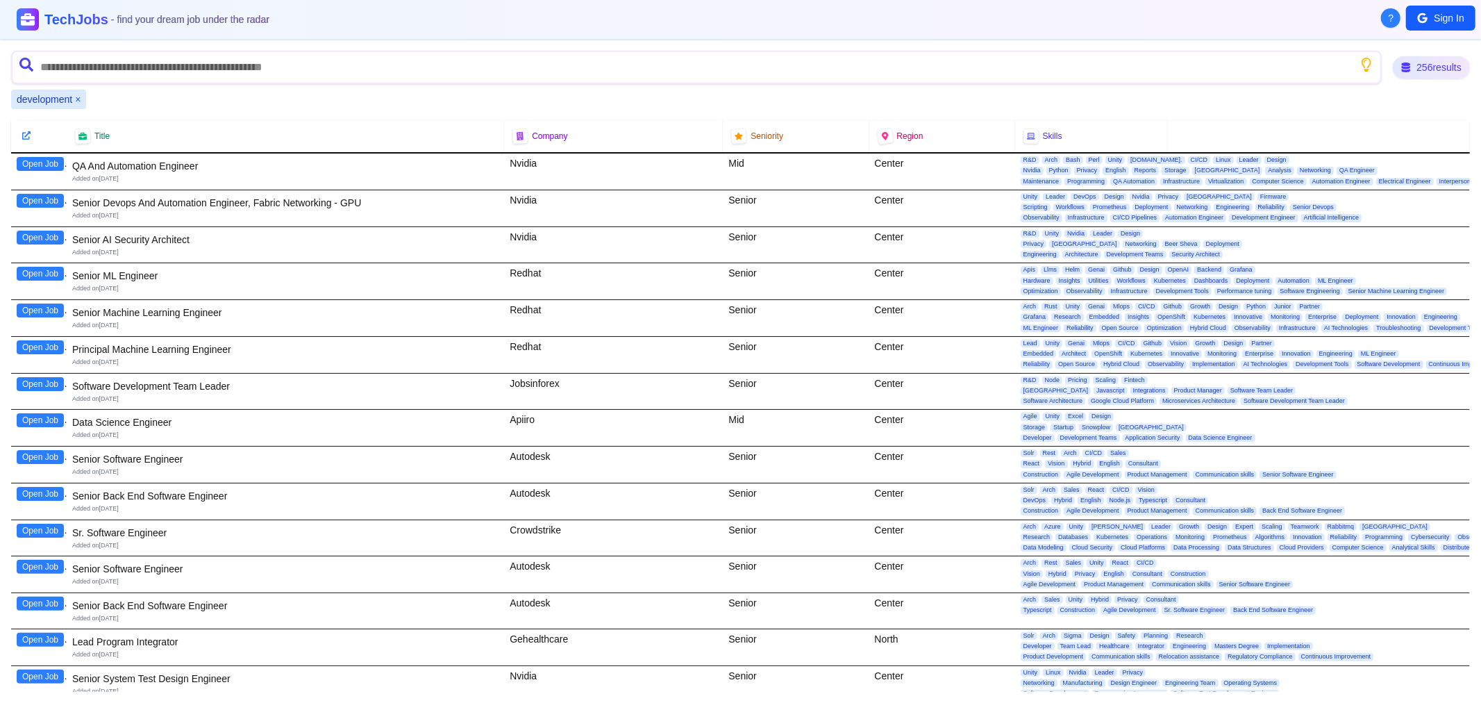
click at [75, 96] on button "×" at bounding box center [78, 99] width 6 height 14
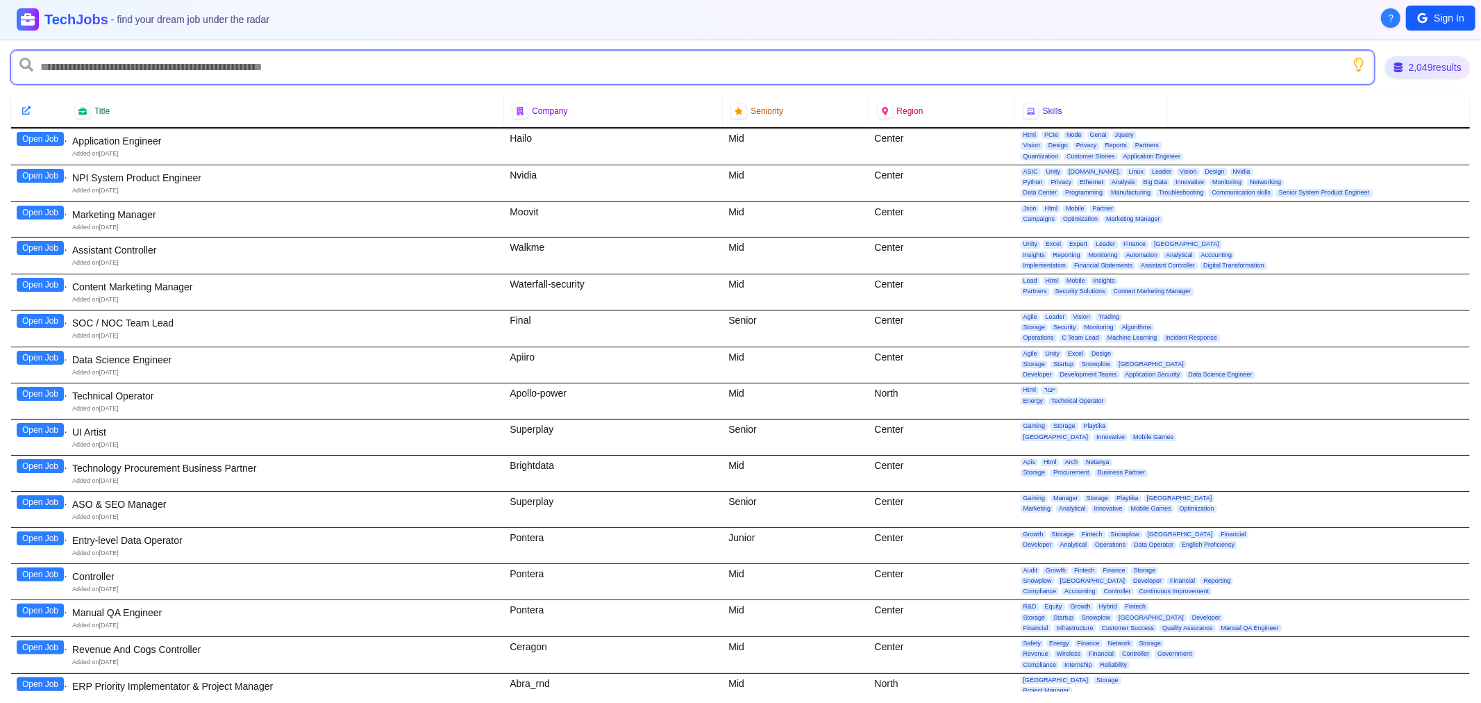
click at [65, 65] on input "text" at bounding box center [692, 67] width 1363 height 33
type input "********"
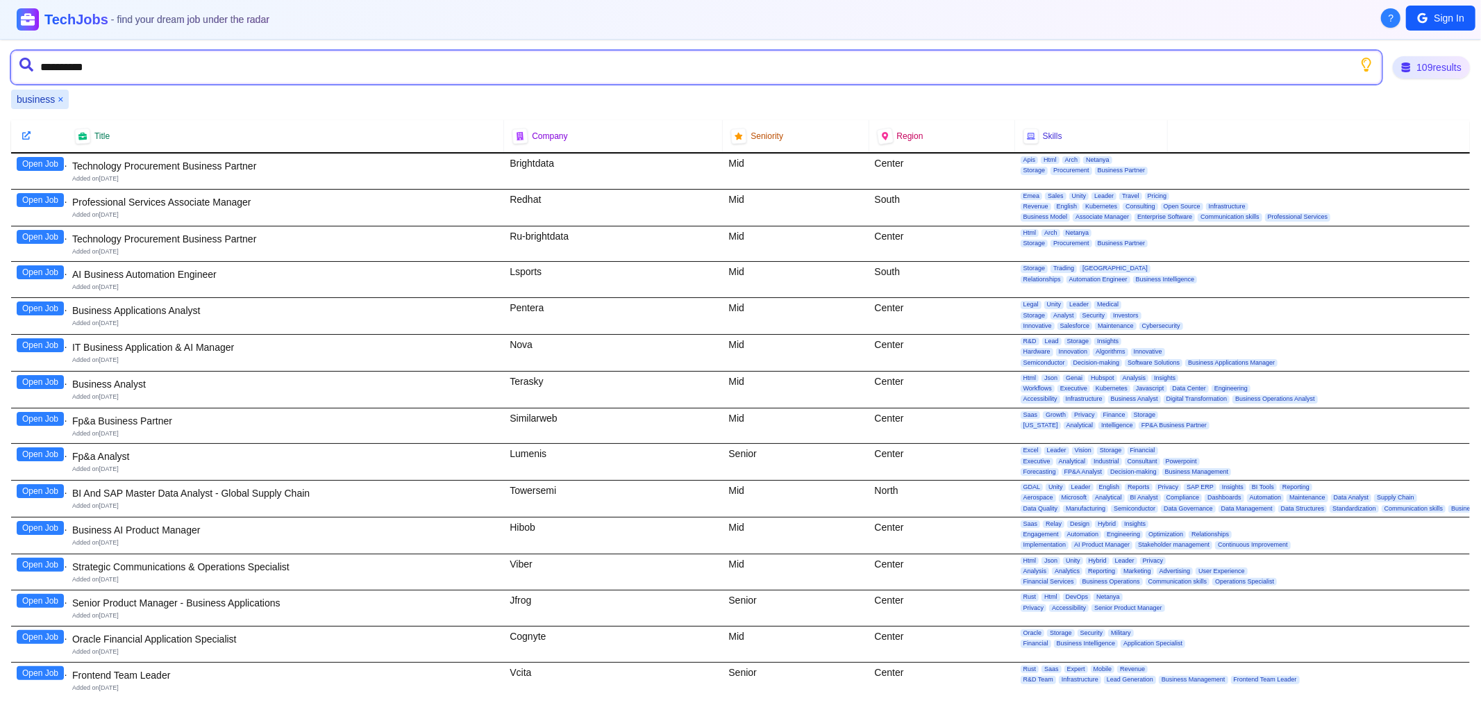
type input "**********"
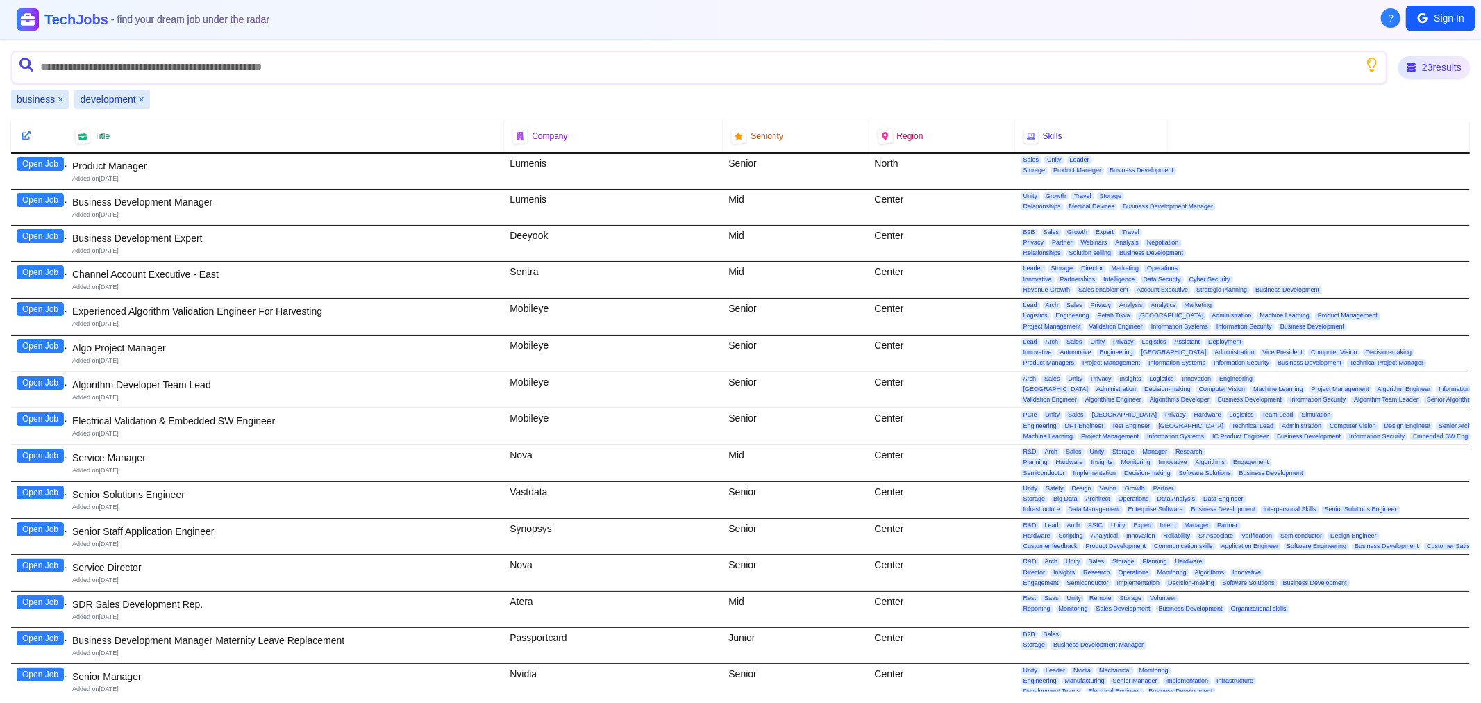
click at [142, 95] on button "×" at bounding box center [142, 99] width 6 height 14
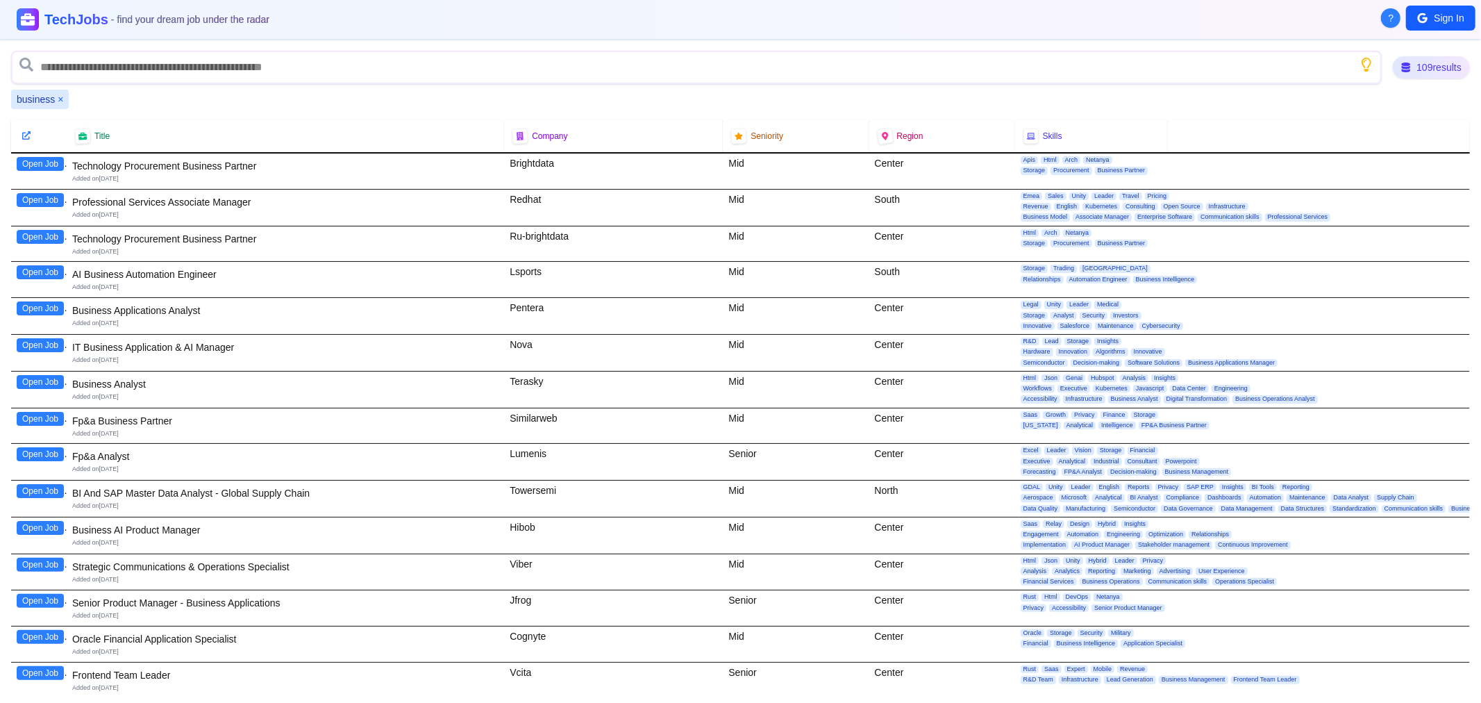
click at [62, 97] on button "×" at bounding box center [61, 99] width 6 height 14
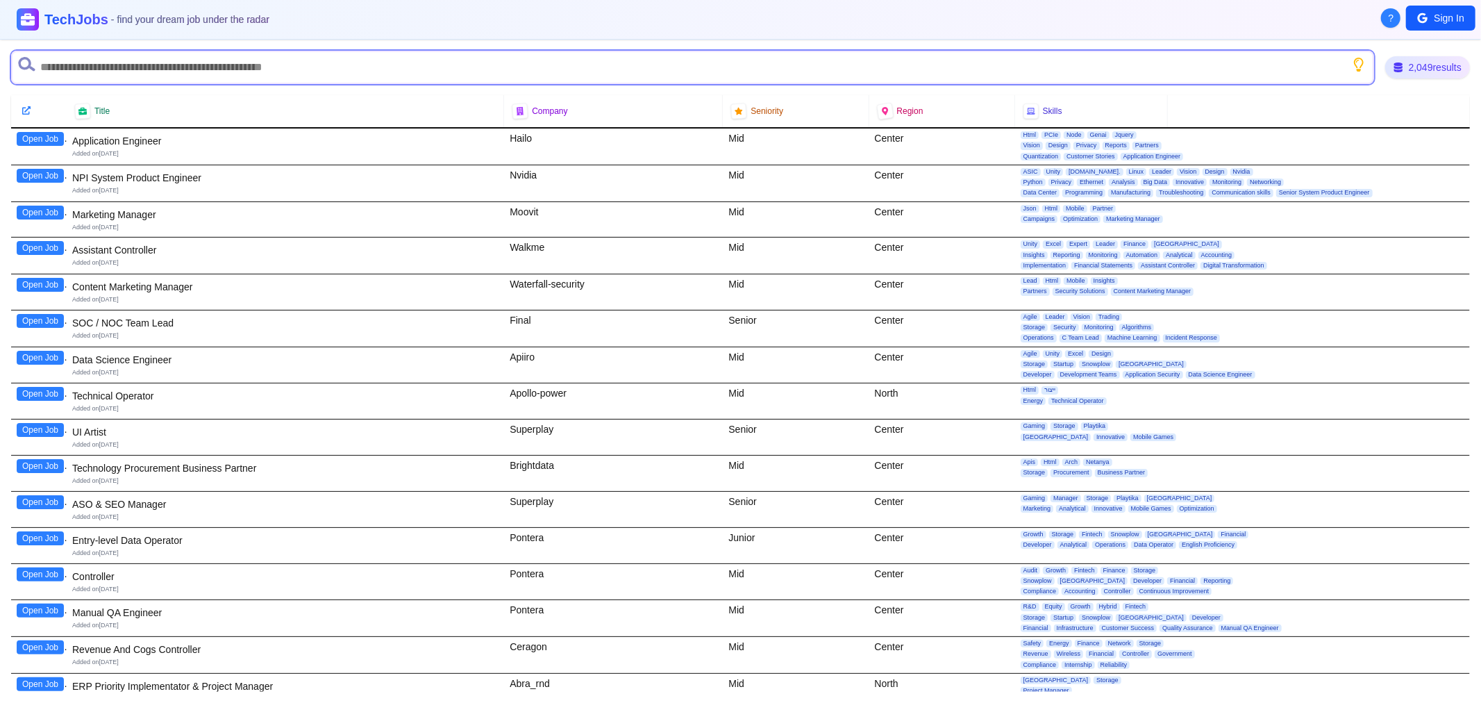
click at [85, 66] on input "text" at bounding box center [692, 67] width 1363 height 33
type input "***"
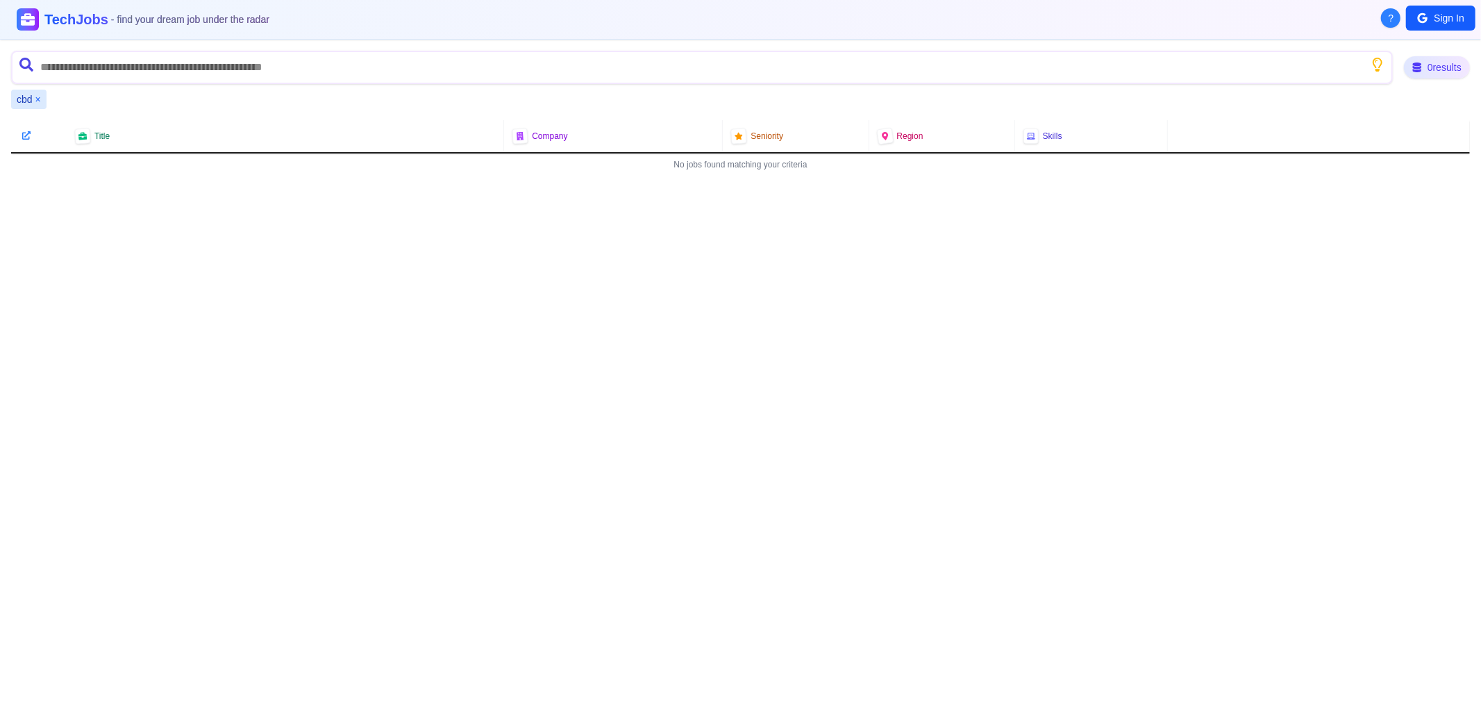
click at [37, 97] on button "×" at bounding box center [38, 99] width 6 height 14
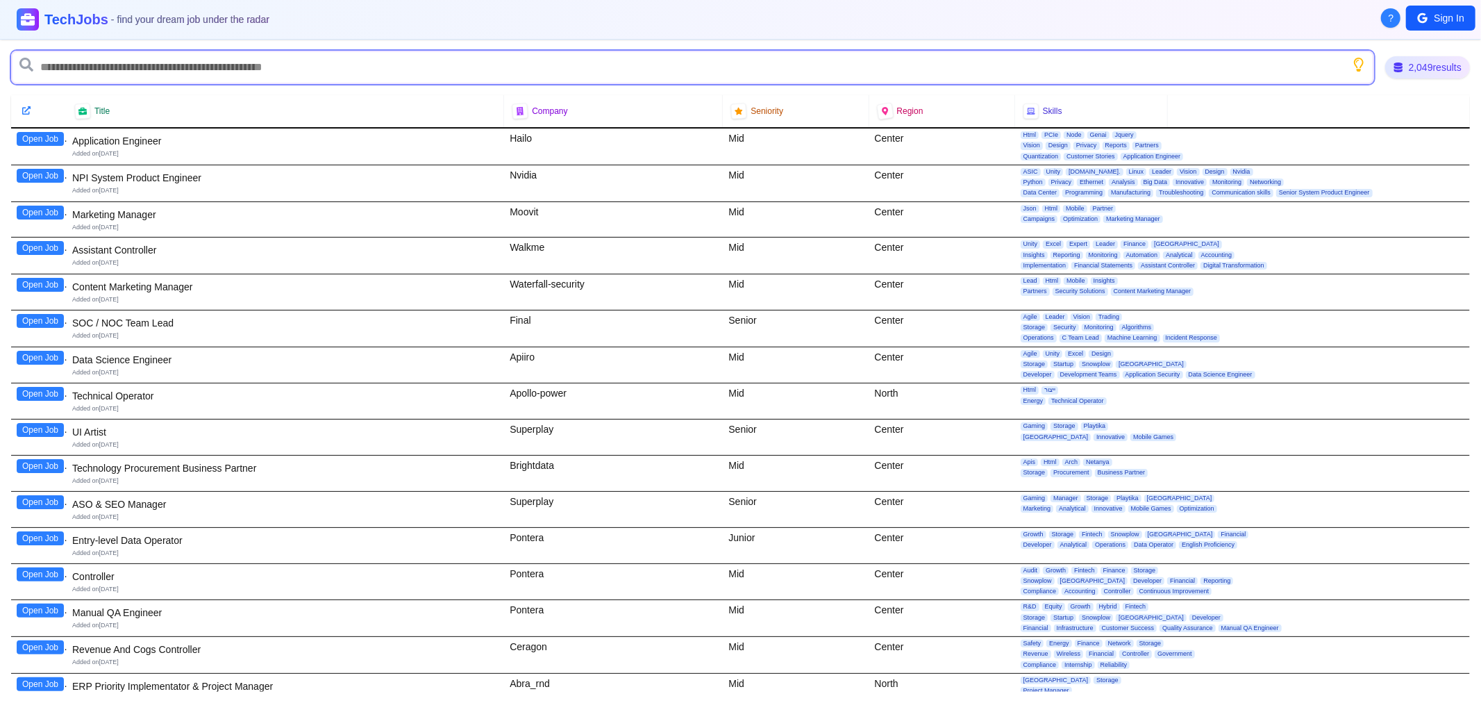
click at [358, 63] on input "text" at bounding box center [692, 67] width 1363 height 33
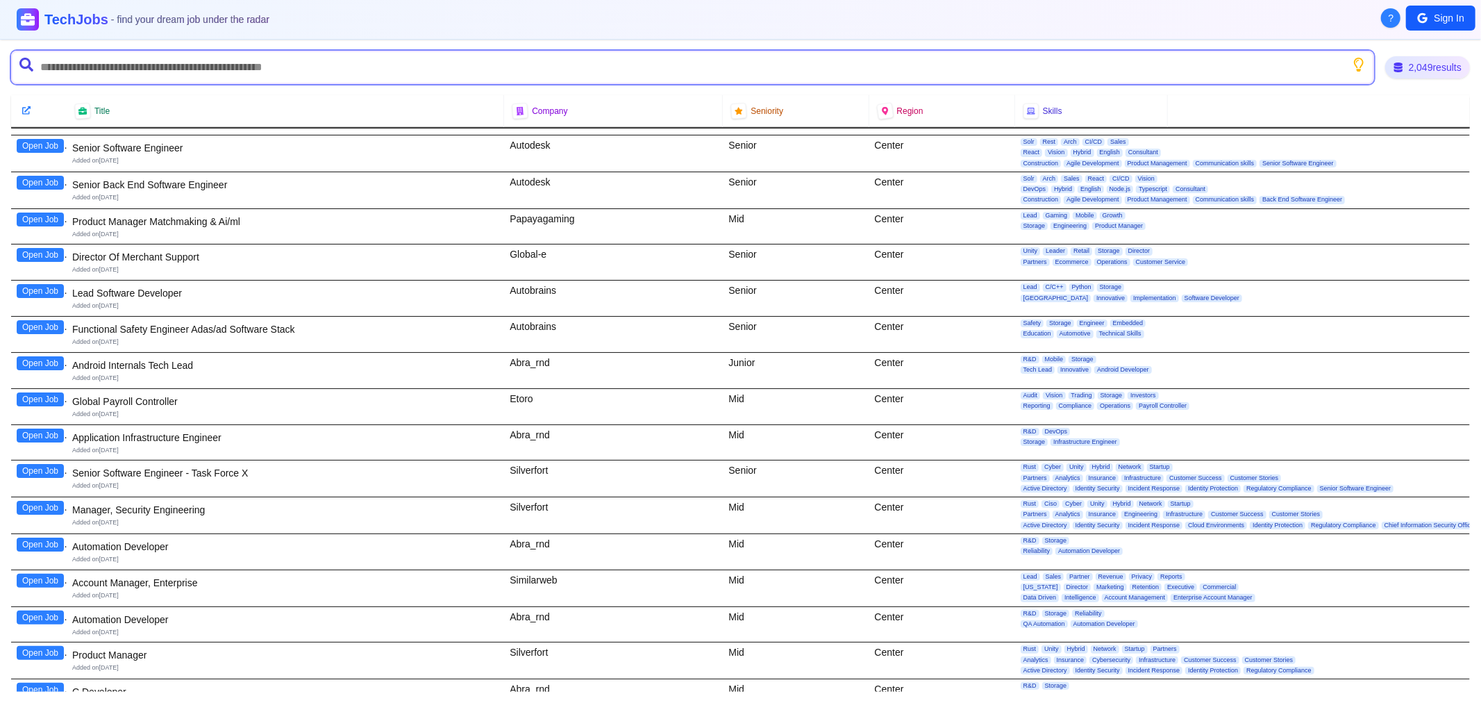
scroll to position [925, 0]
